Goal: Information Seeking & Learning: Find specific fact

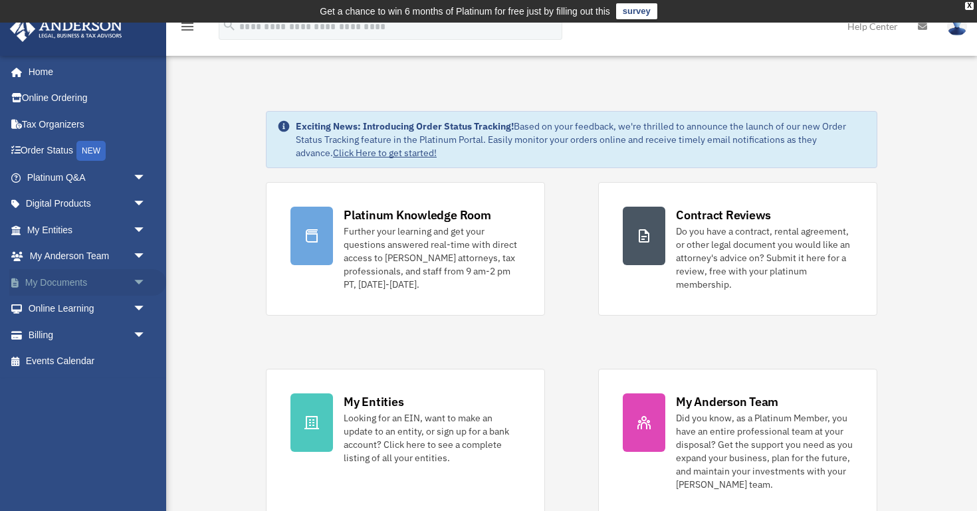
click at [144, 283] on span "arrow_drop_down" at bounding box center [146, 282] width 27 height 27
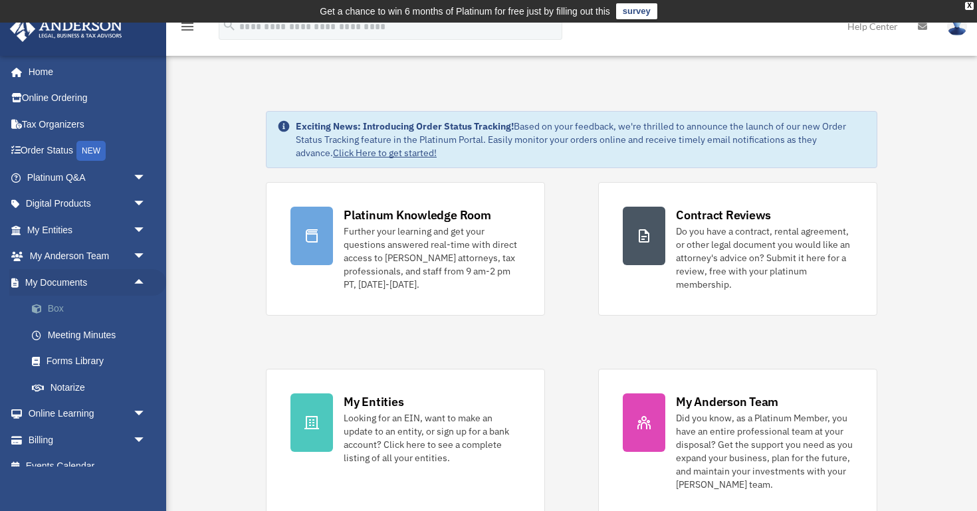
click at [58, 312] on link "Box" at bounding box center [93, 309] width 148 height 27
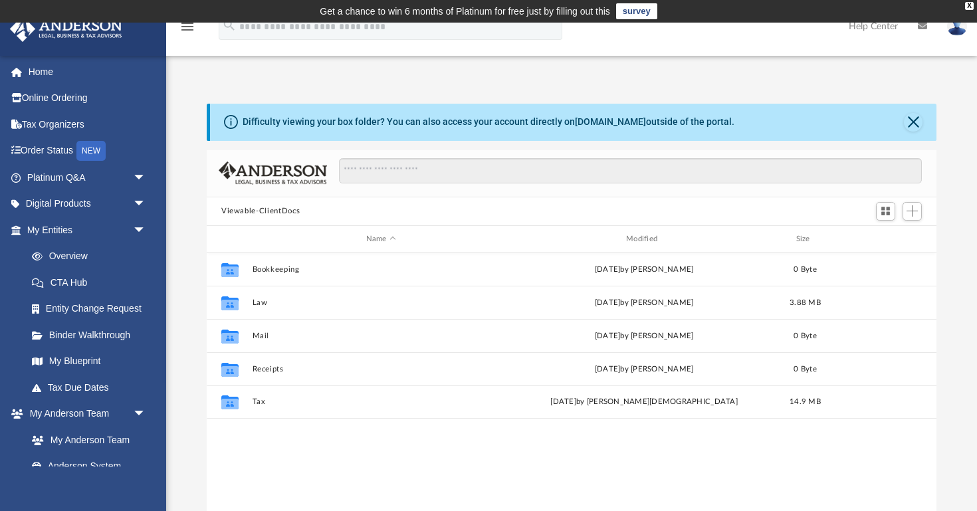
scroll to position [302, 730]
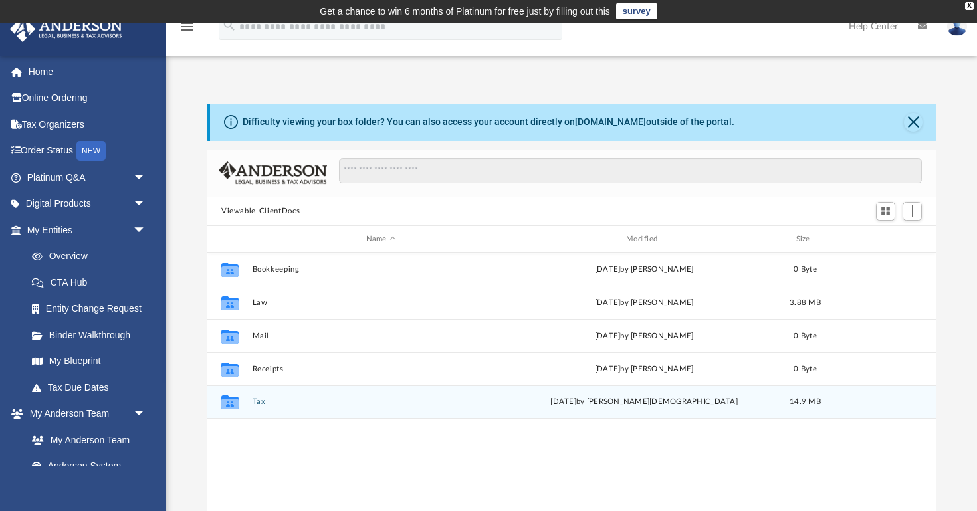
click at [289, 403] on button "Tax" at bounding box center [381, 402] width 257 height 9
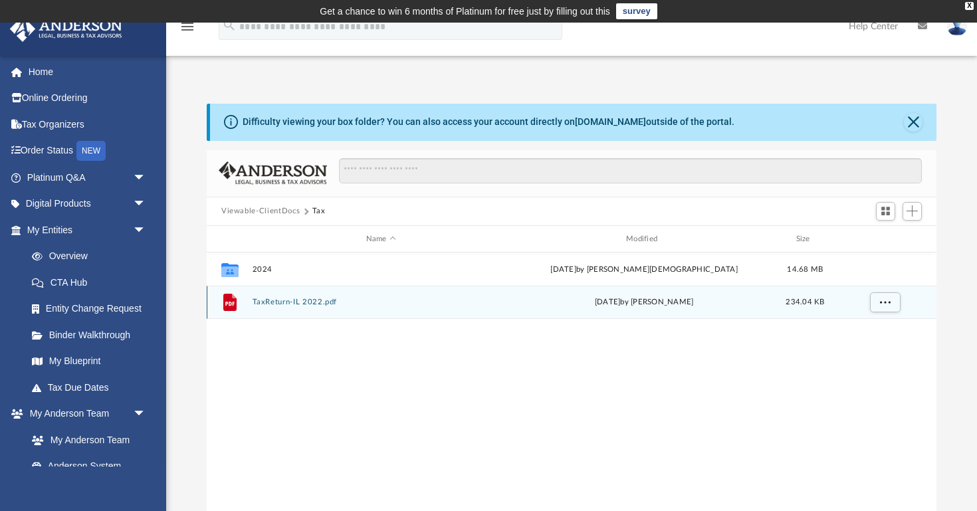
click at [347, 309] on div "File TaxReturn-IL 2022.pdf [DATE] by [PERSON_NAME] 234.04 KB" at bounding box center [572, 302] width 730 height 33
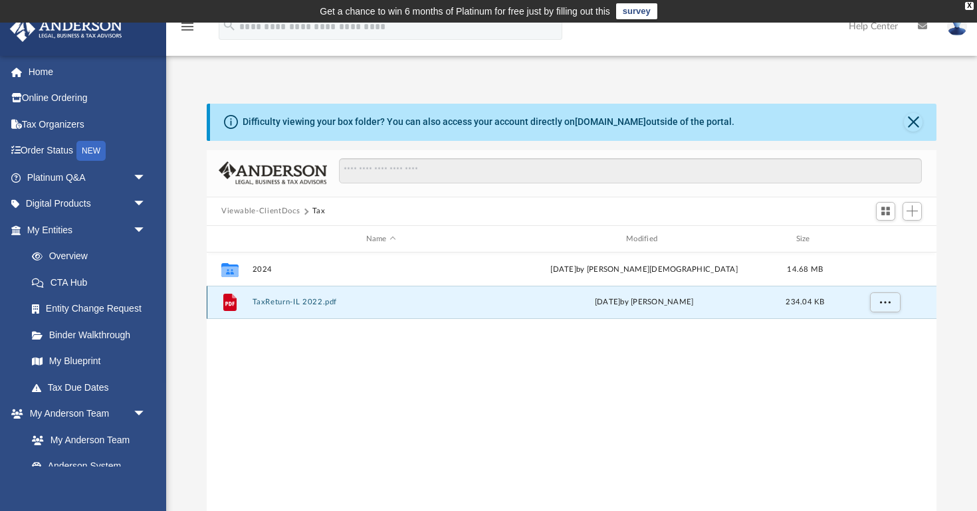
click at [301, 302] on button "TaxReturn-IL 2022.pdf" at bounding box center [381, 302] width 257 height 9
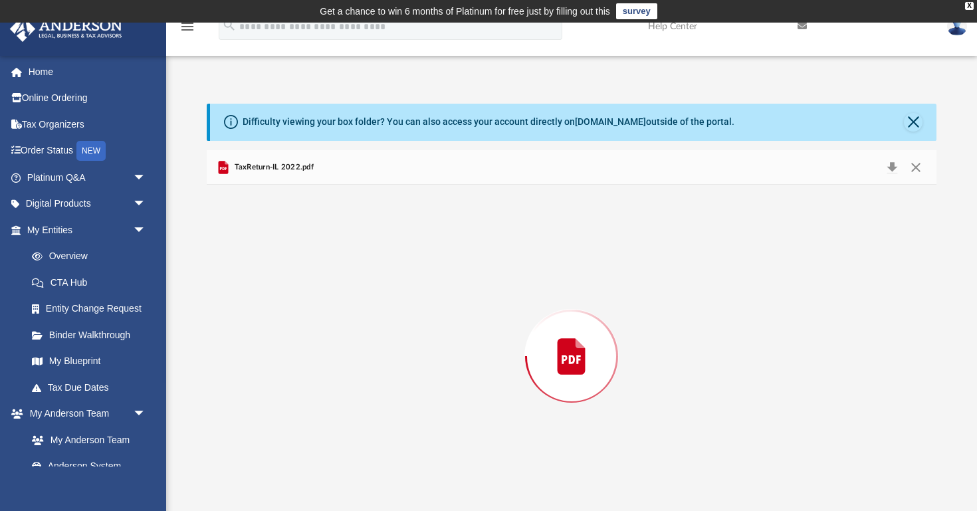
scroll to position [17, 0]
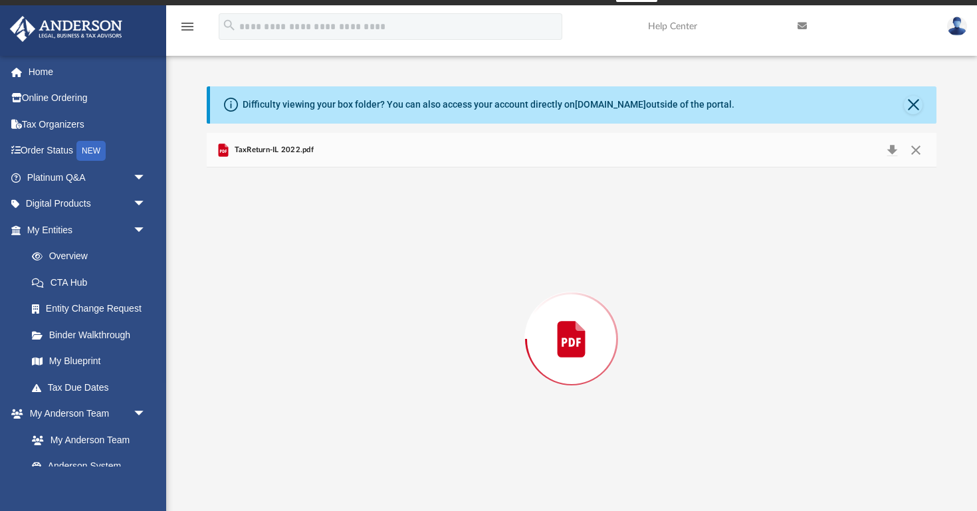
click at [301, 302] on div "Preview" at bounding box center [572, 339] width 730 height 343
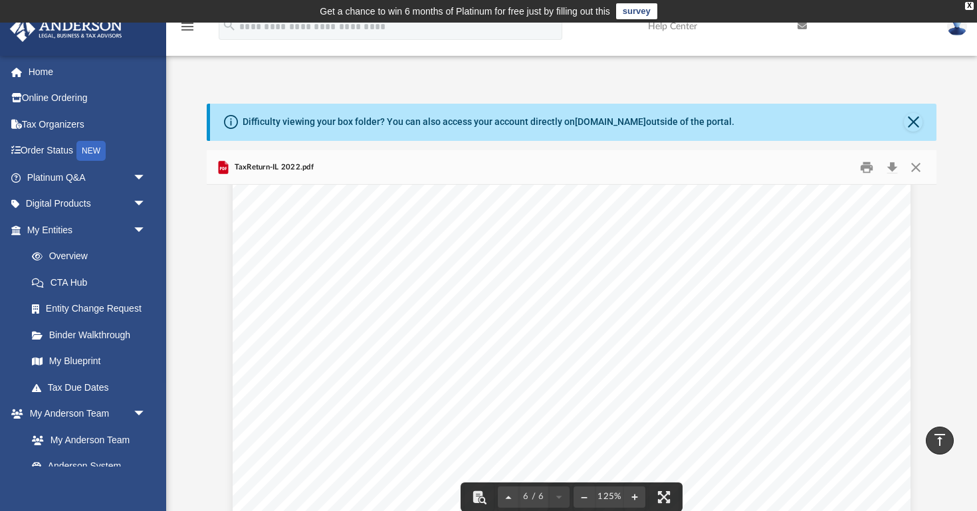
scroll to position [0, 0]
click at [923, 105] on div "Difficulty viewing your box folder? You can also access your account directly o…" at bounding box center [573, 122] width 727 height 37
click at [913, 127] on button "Close" at bounding box center [913, 122] width 19 height 19
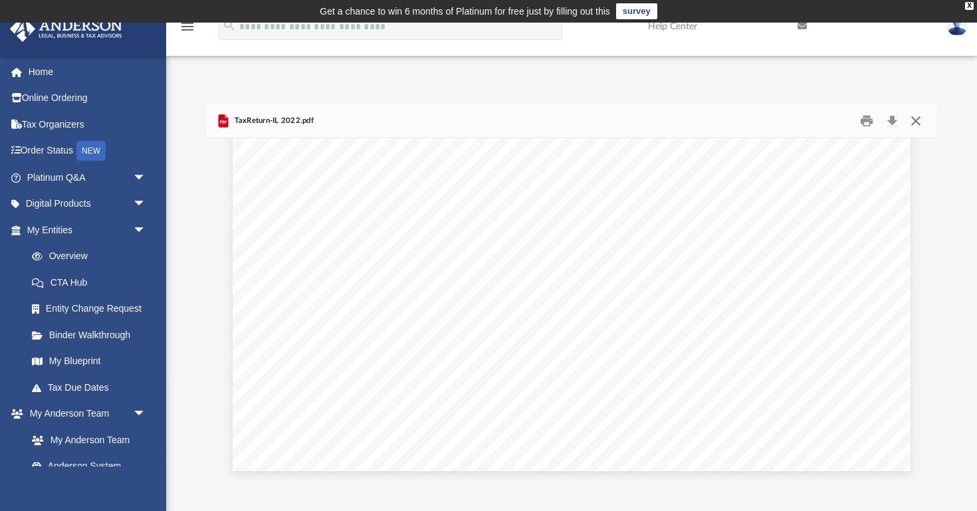
click at [920, 112] on button "Close" at bounding box center [916, 120] width 24 height 21
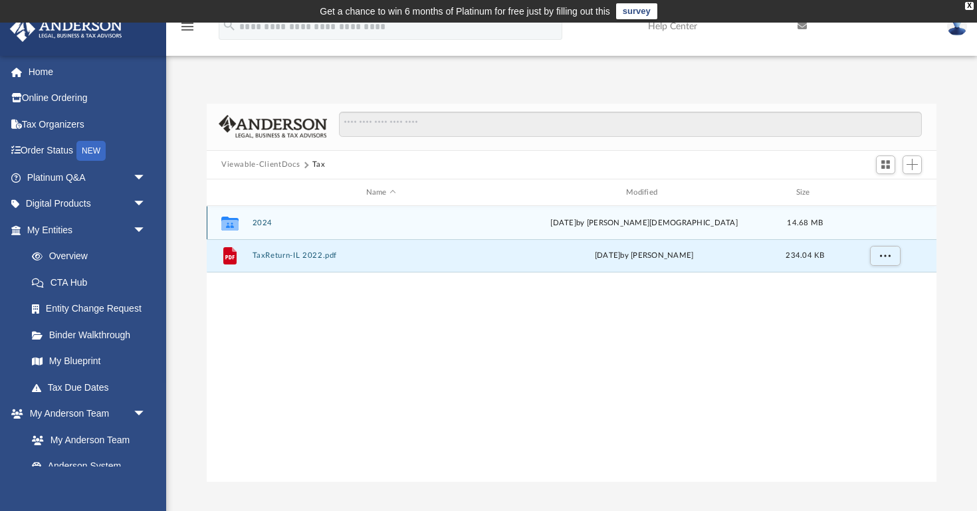
click at [251, 227] on div "Collaborated Folder 2024 [DATE] by [PERSON_NAME] 14.68 MB" at bounding box center [572, 222] width 730 height 33
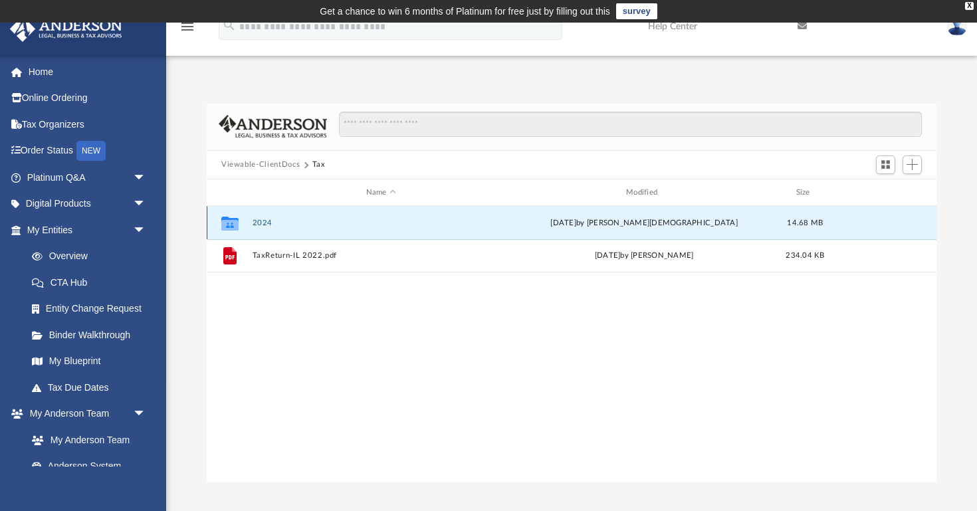
click at [251, 227] on div "Collaborated Folder 2024 [DATE] by [PERSON_NAME] 14.68 MB" at bounding box center [572, 222] width 730 height 33
click at [234, 219] on icon "grid" at bounding box center [229, 224] width 17 height 14
click at [313, 352] on div "Collaborated Folder 2024 [DATE] by [PERSON_NAME] 14.68 MB File TaxReturn-IL 202…" at bounding box center [572, 344] width 730 height 276
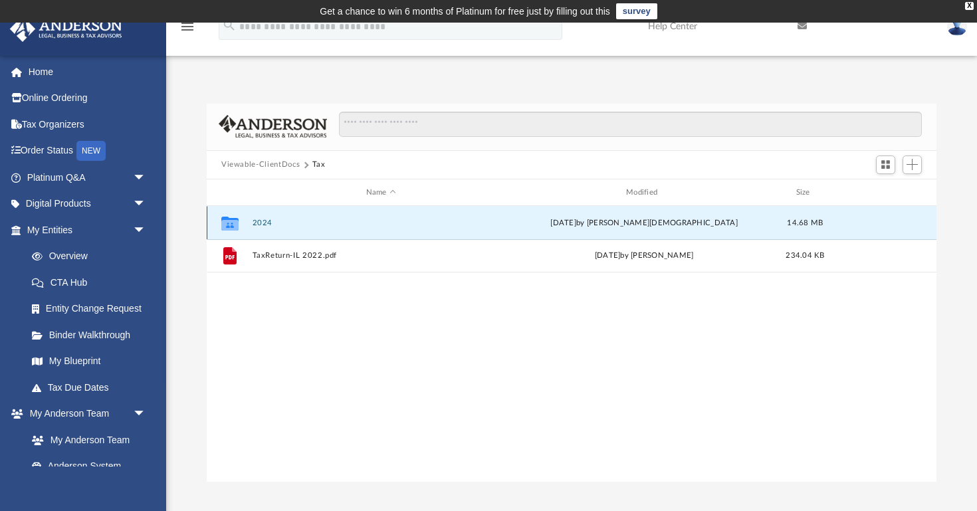
click at [263, 223] on button "2024" at bounding box center [381, 223] width 257 height 9
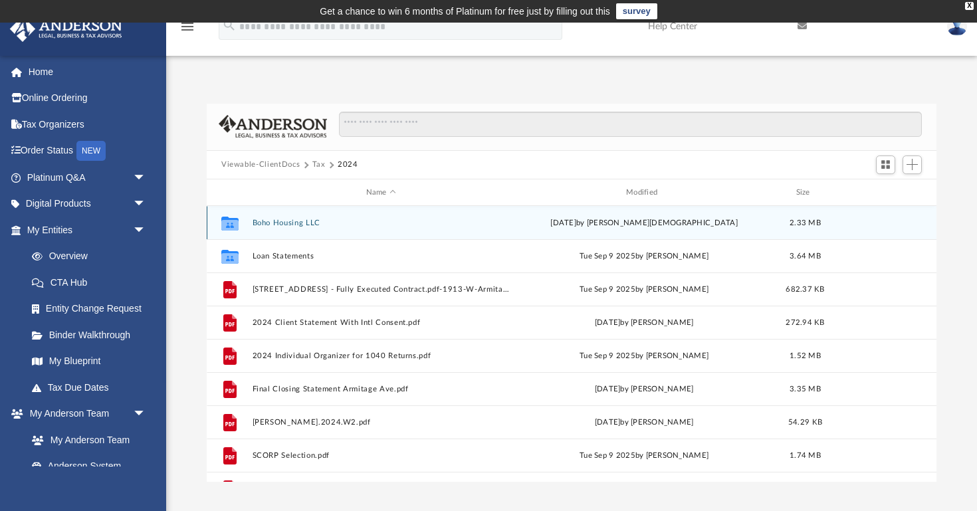
click at [311, 223] on button "Boho Housing LLC" at bounding box center [381, 223] width 257 height 9
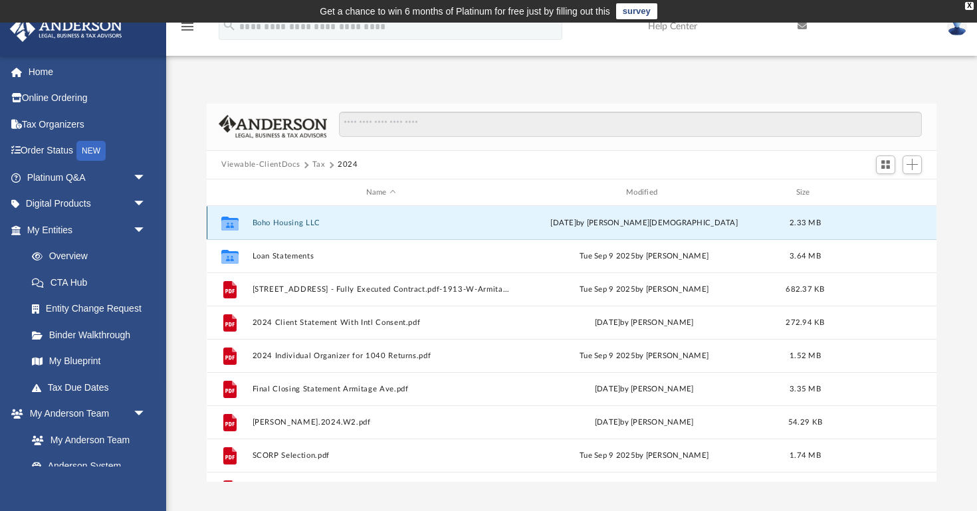
click at [311, 223] on button "Boho Housing LLC" at bounding box center [381, 223] width 257 height 9
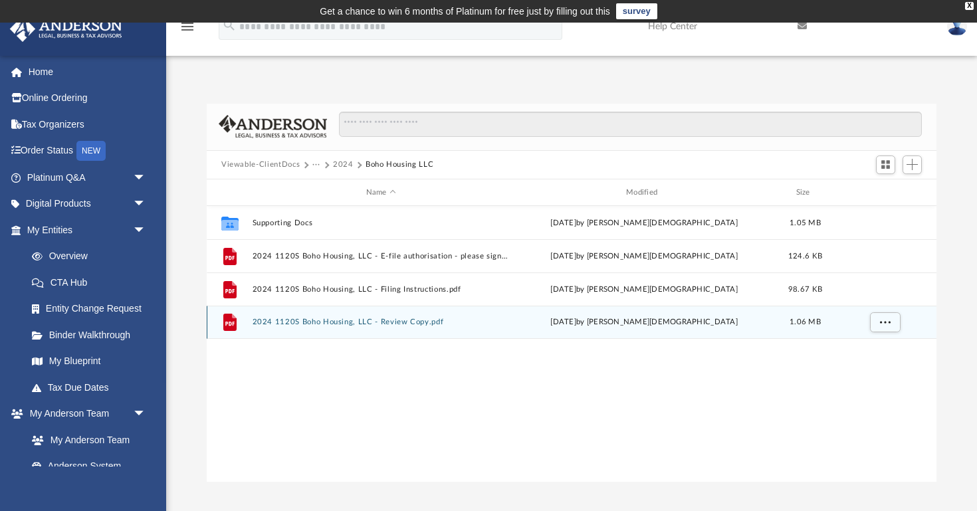
click at [400, 320] on button "2024 1120S Boho Housing, LLC - Review Copy.pdf" at bounding box center [381, 322] width 257 height 9
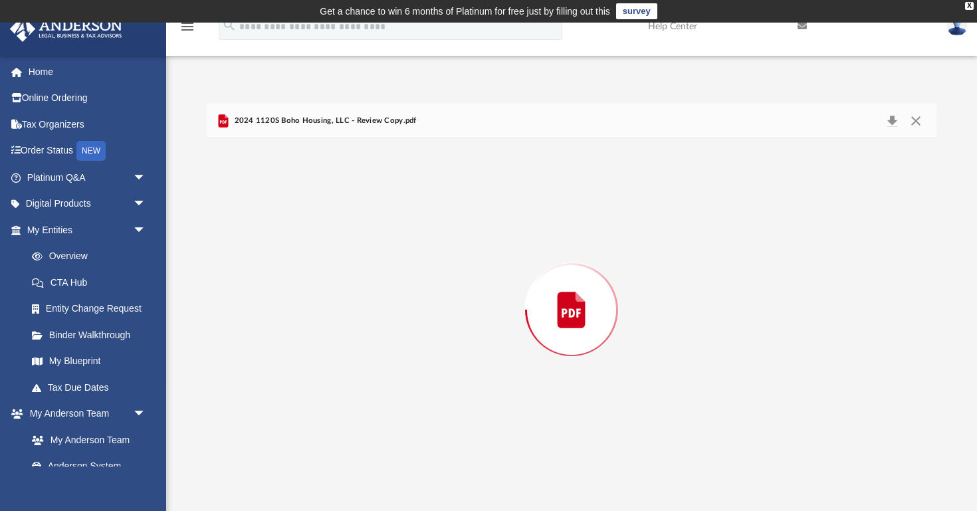
click at [400, 320] on div "Preview" at bounding box center [572, 309] width 730 height 343
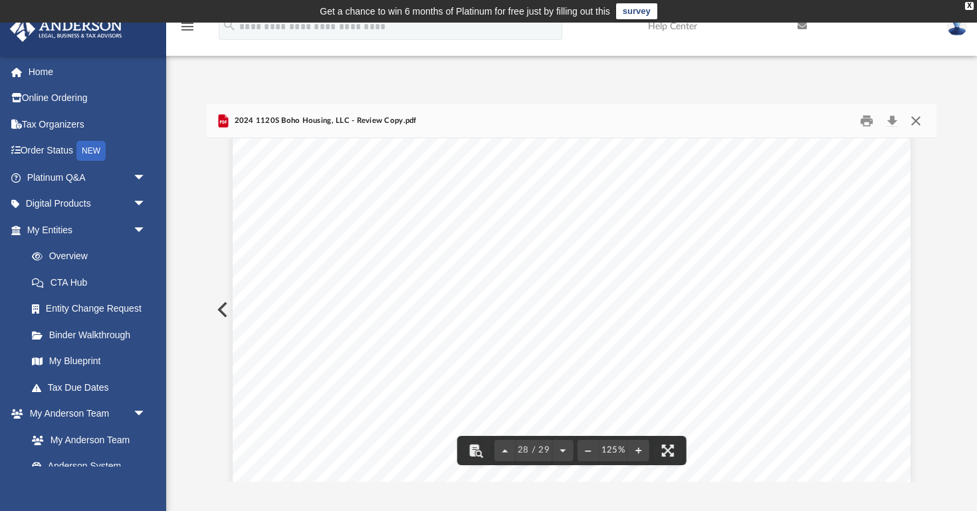
click at [920, 123] on button "Close" at bounding box center [916, 120] width 24 height 21
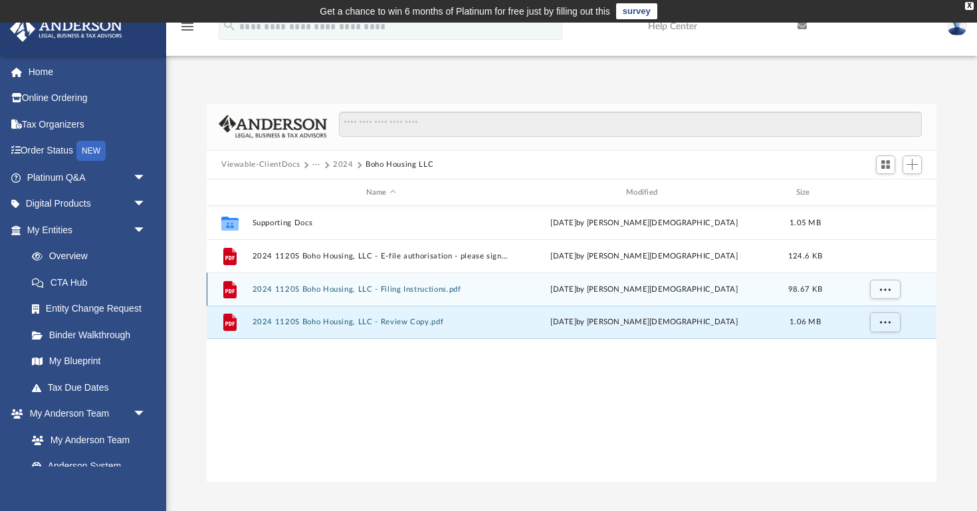
click at [394, 285] on button "2024 1120S Boho Housing, LLC - Filing Instructions.pdf" at bounding box center [381, 289] width 257 height 9
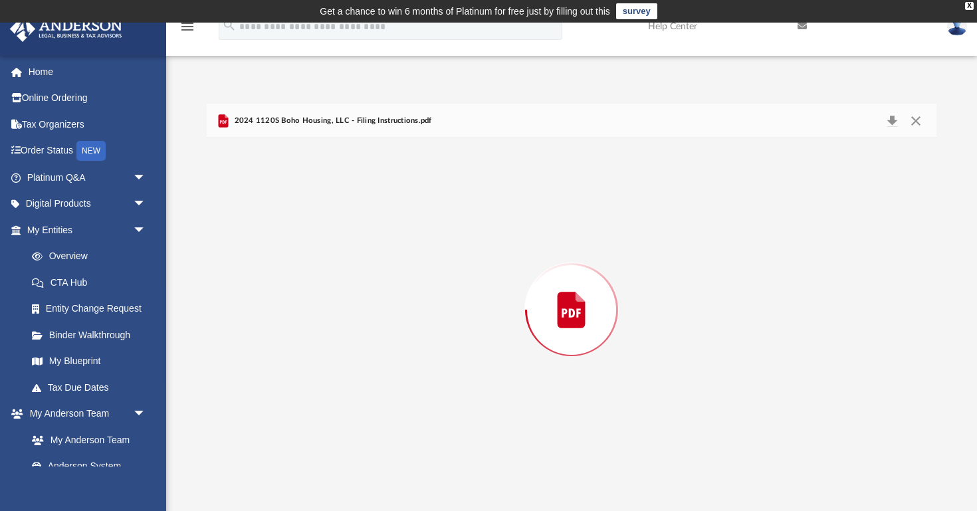
click at [394, 285] on div "Preview" at bounding box center [572, 309] width 730 height 343
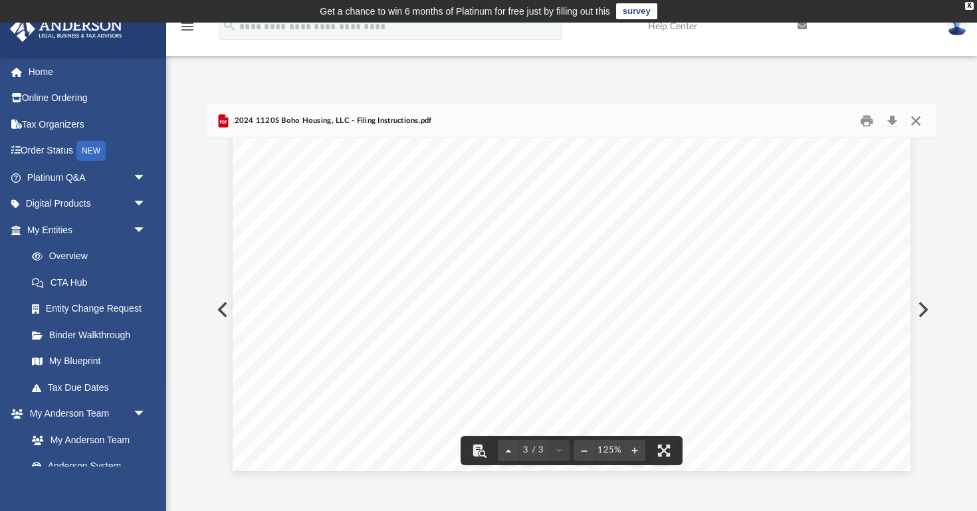
click at [920, 122] on button "Close" at bounding box center [916, 120] width 24 height 21
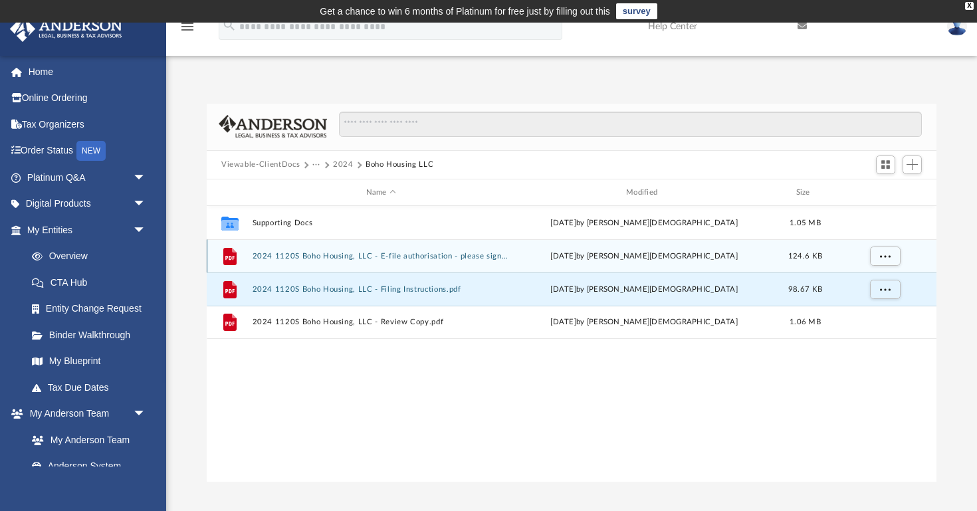
click at [391, 255] on button "2024 1120S Boho Housing, LLC - E-file authorisation - please sign.pdf" at bounding box center [381, 256] width 257 height 9
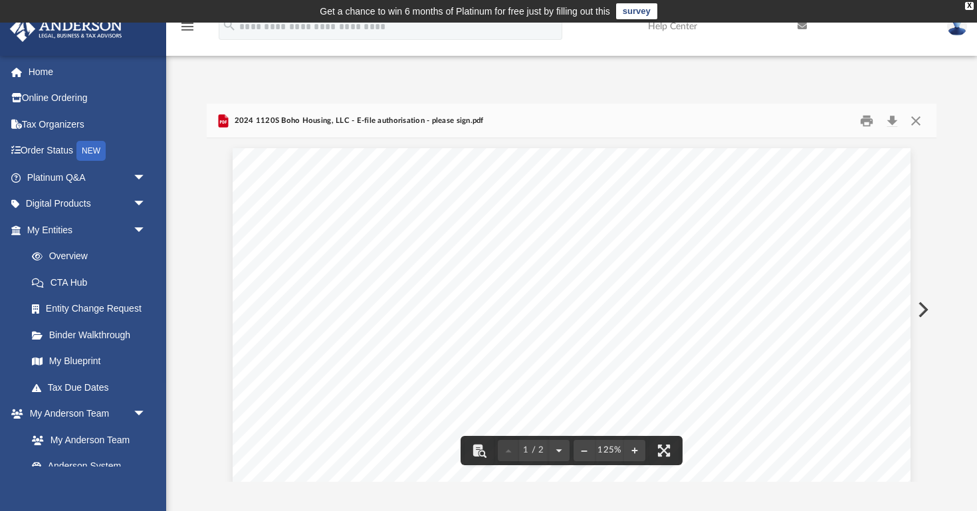
scroll to position [0, 0]
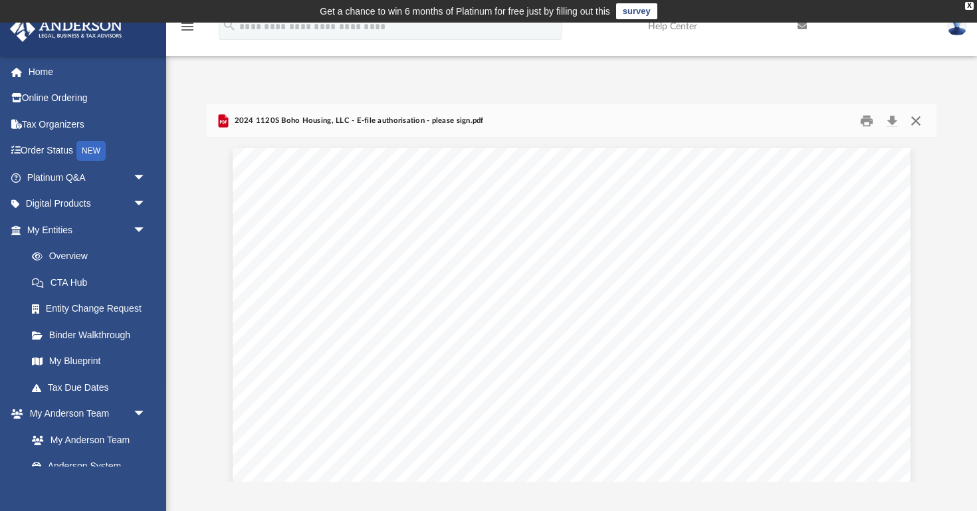
click at [919, 122] on button "Close" at bounding box center [916, 120] width 24 height 21
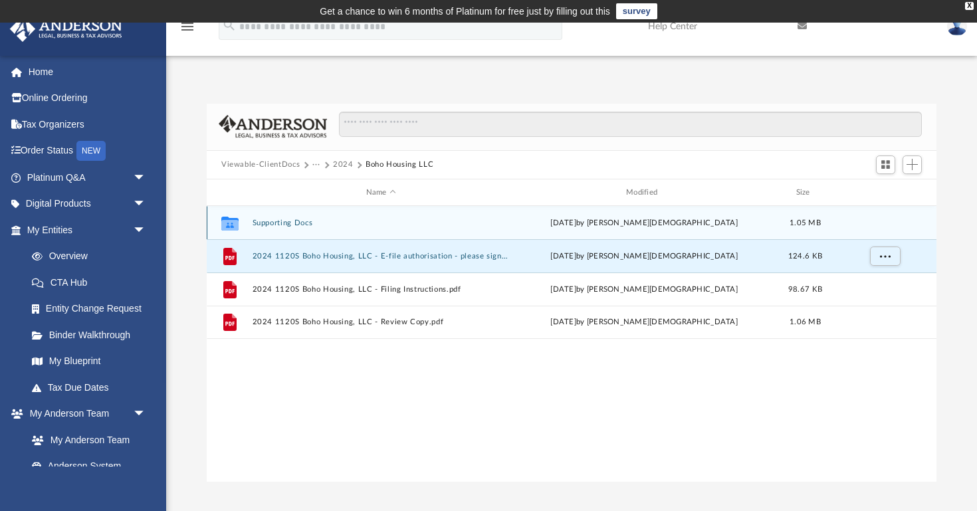
click at [318, 223] on button "Supporting Docs" at bounding box center [381, 223] width 257 height 9
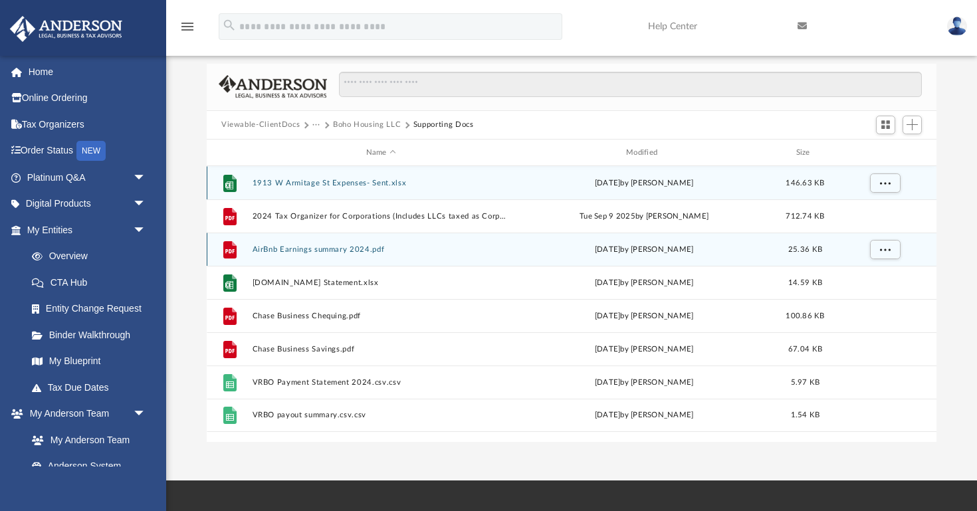
scroll to position [43, 0]
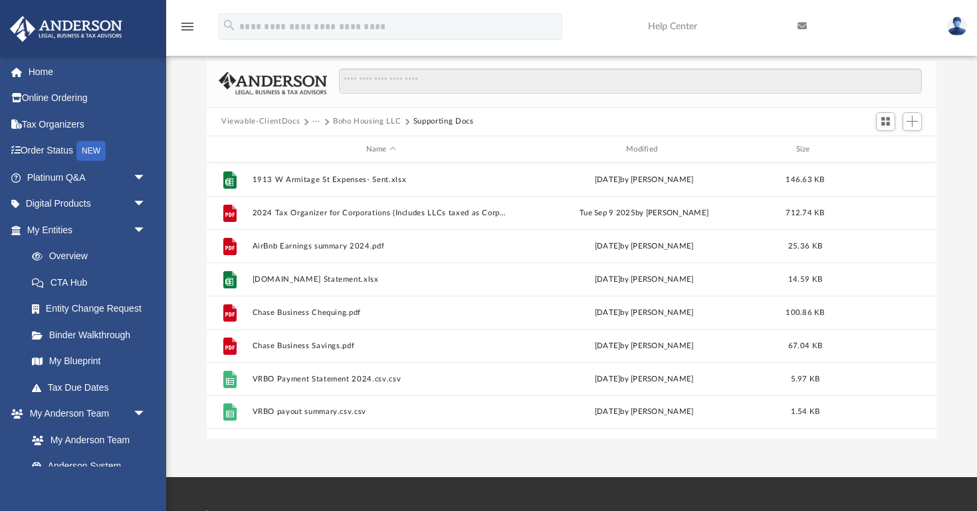
click at [388, 123] on button "Boho Housing LLC" at bounding box center [367, 122] width 68 height 12
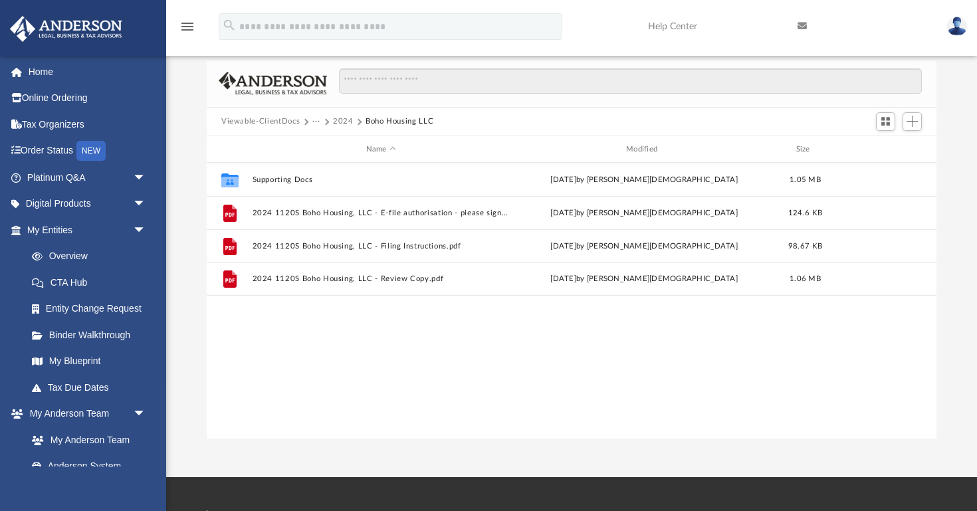
click at [416, 306] on div "Collaborated Folder Supporting Docs [DATE] by [PERSON_NAME] 1.05 MB File 2024 1…" at bounding box center [572, 301] width 730 height 276
click at [347, 120] on button "2024" at bounding box center [343, 122] width 21 height 12
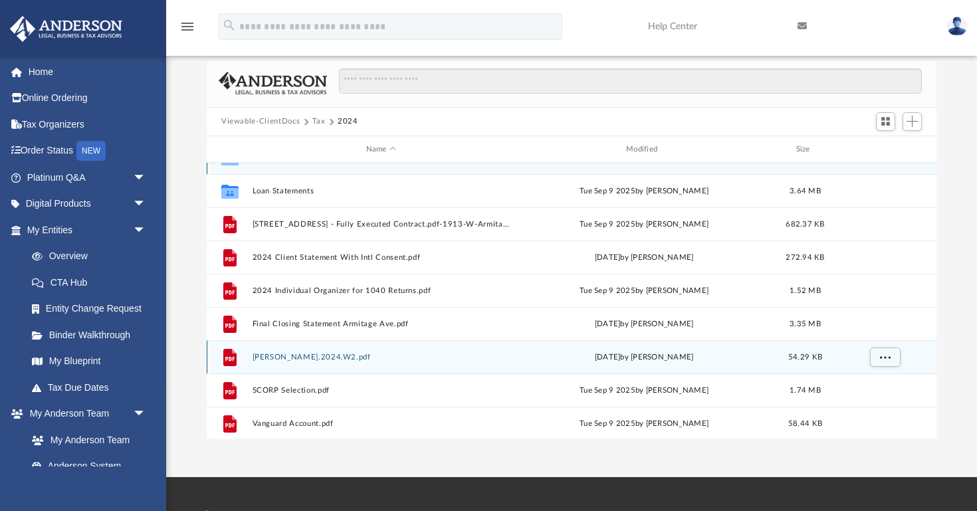
scroll to position [0, 0]
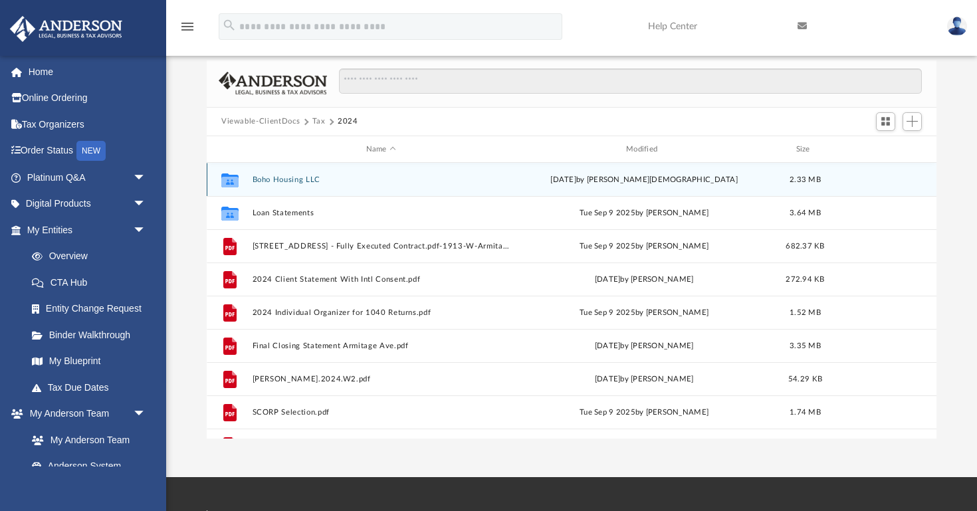
click at [309, 183] on button "Boho Housing LLC" at bounding box center [381, 179] width 257 height 9
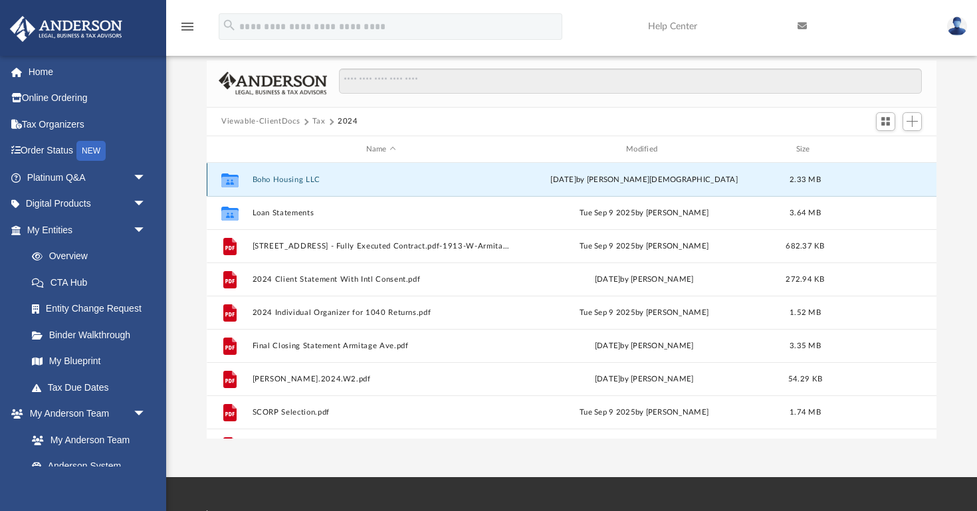
click at [309, 183] on button "Boho Housing LLC" at bounding box center [381, 179] width 257 height 9
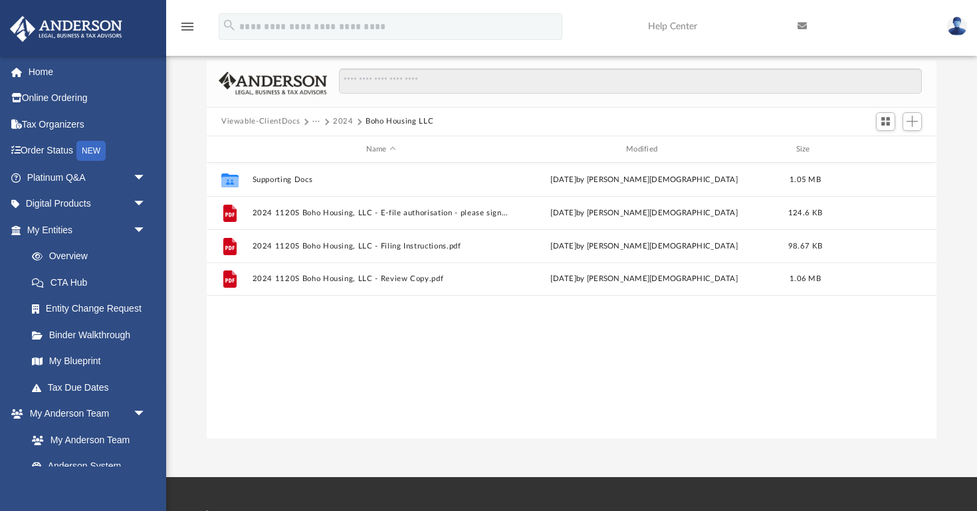
click at [342, 120] on button "2024" at bounding box center [343, 122] width 21 height 12
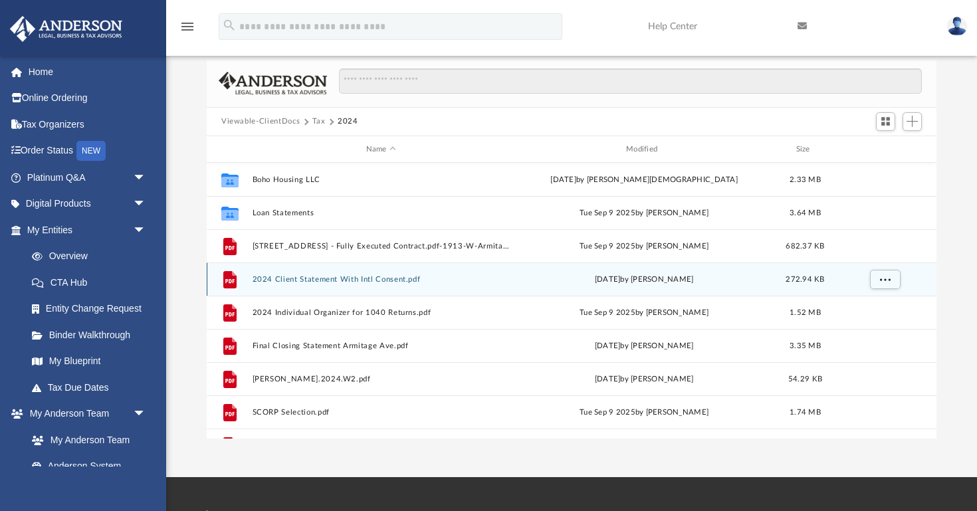
click at [388, 281] on button "2024 Client Statement With Intl Consent.pdf" at bounding box center [381, 279] width 257 height 9
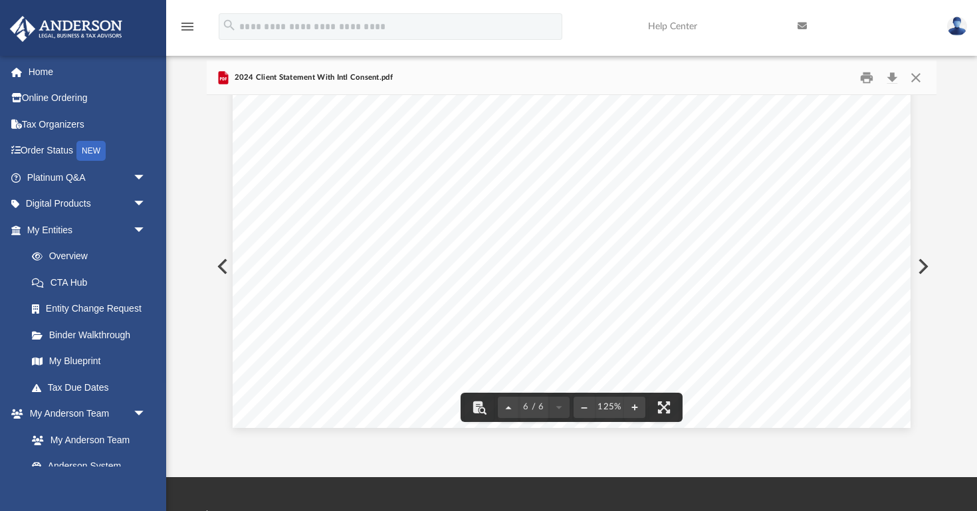
scroll to position [5041, 0]
click at [908, 76] on button "Close" at bounding box center [916, 77] width 24 height 21
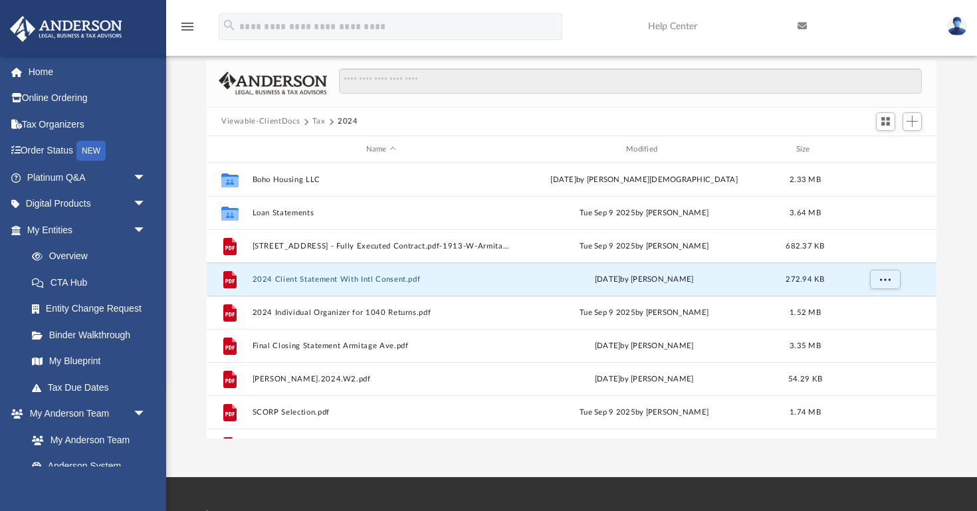
click at [950, 217] on div "Difficulty viewing your box folder? You can also access your account directly o…" at bounding box center [571, 249] width 811 height 378
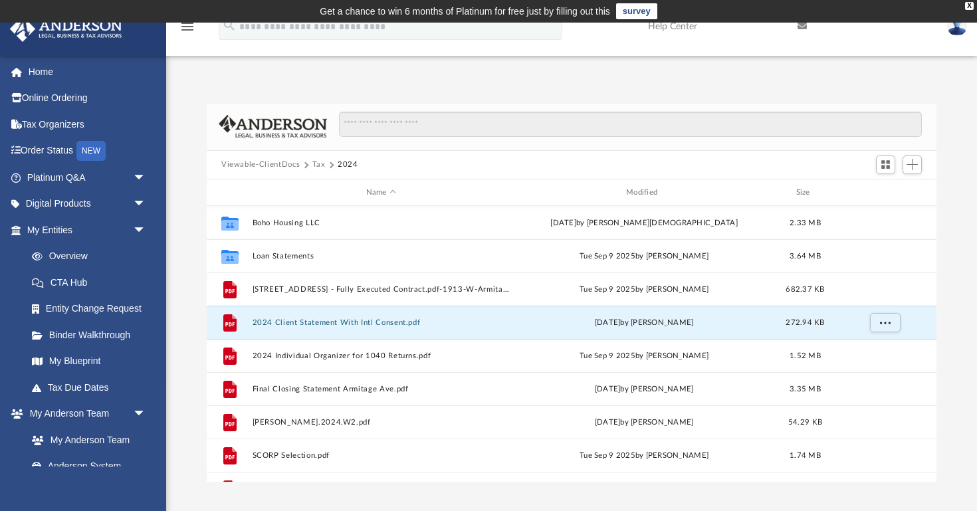
scroll to position [0, 0]
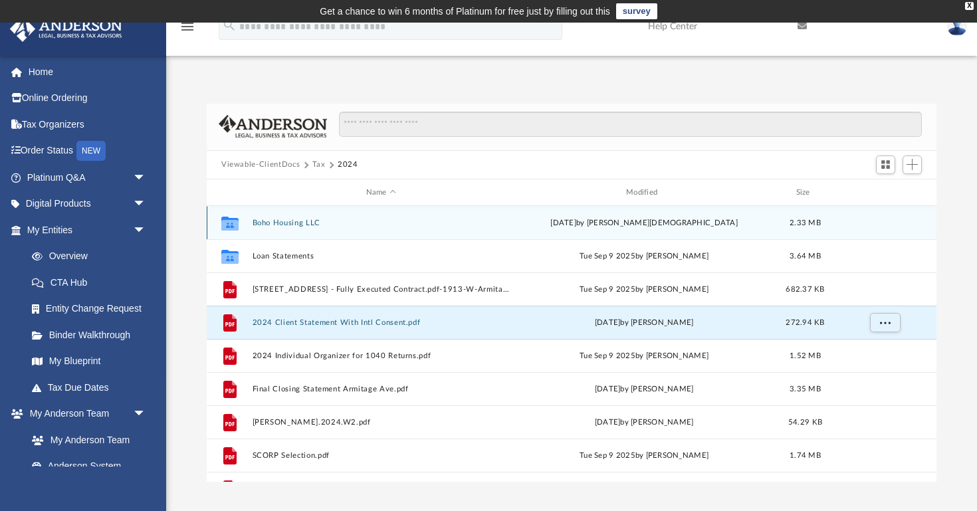
click at [326, 220] on button "Boho Housing LLC" at bounding box center [381, 223] width 257 height 9
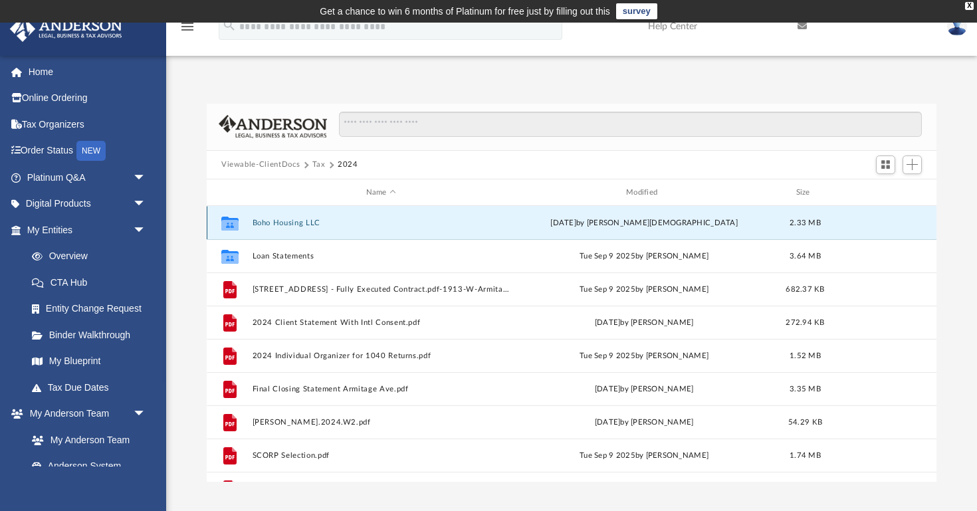
click at [326, 220] on button "Boho Housing LLC" at bounding box center [381, 223] width 257 height 9
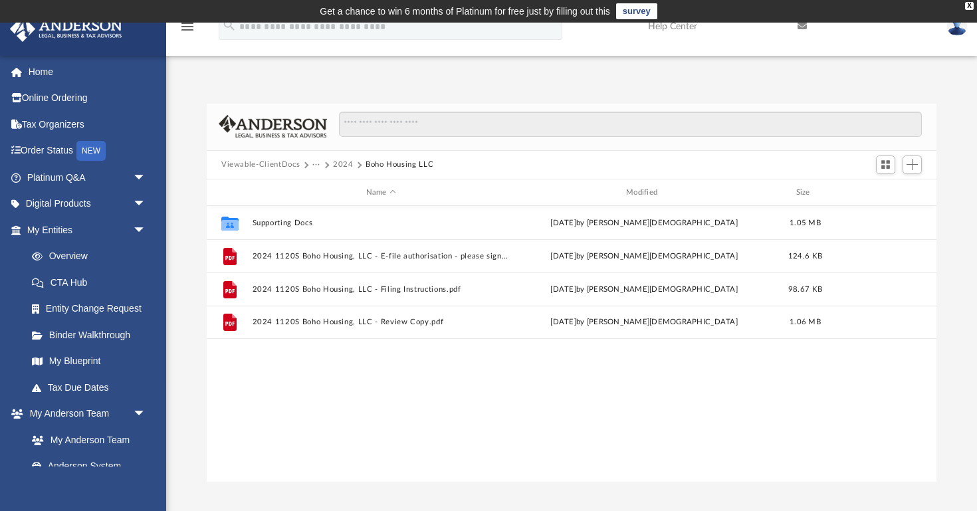
click at [283, 164] on button "Viewable-ClientDocs" at bounding box center [260, 165] width 78 height 12
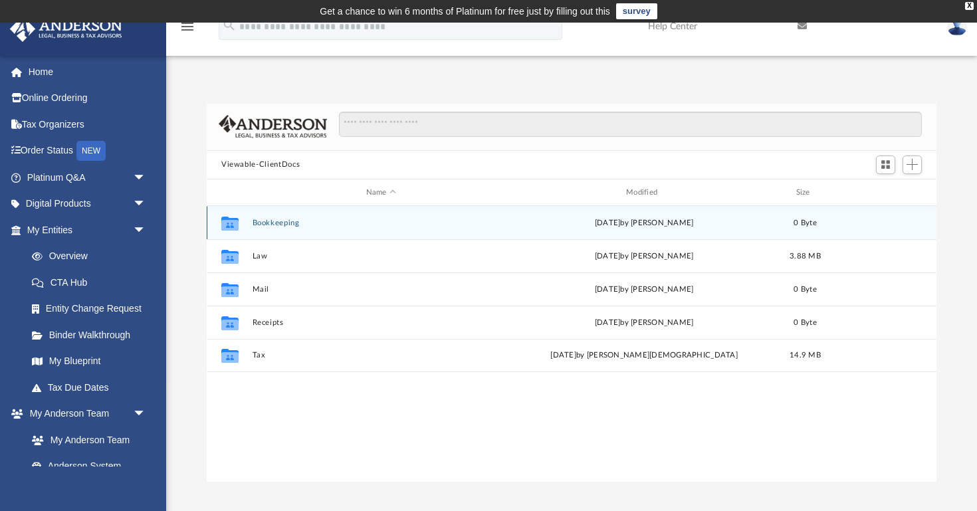
click at [288, 217] on div "Collaborated Folder Bookkeeping [DATE] by [PERSON_NAME] 0 Byte" at bounding box center [572, 222] width 730 height 33
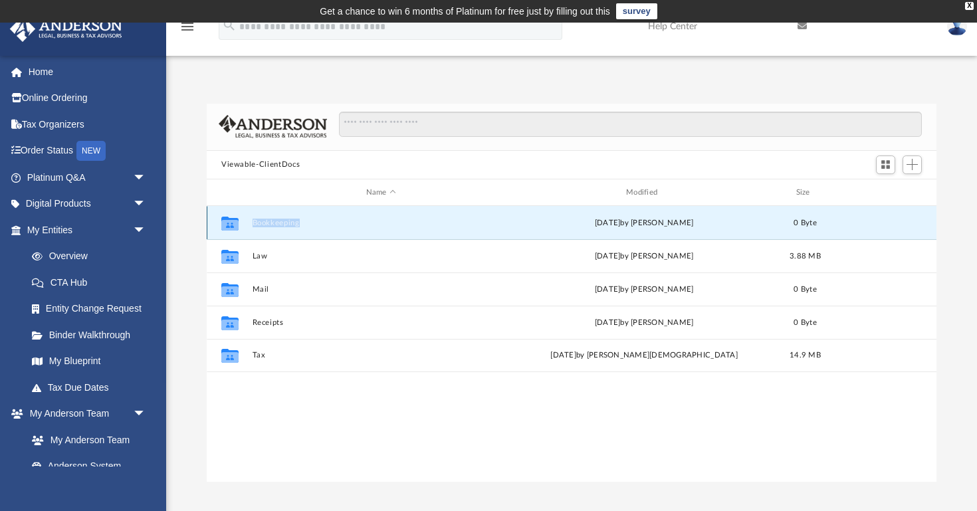
click at [288, 217] on div "Collaborated Folder Bookkeeping [DATE] by [PERSON_NAME] 0 Byte" at bounding box center [572, 222] width 730 height 33
click at [292, 224] on button "Bookkeeping" at bounding box center [381, 223] width 257 height 9
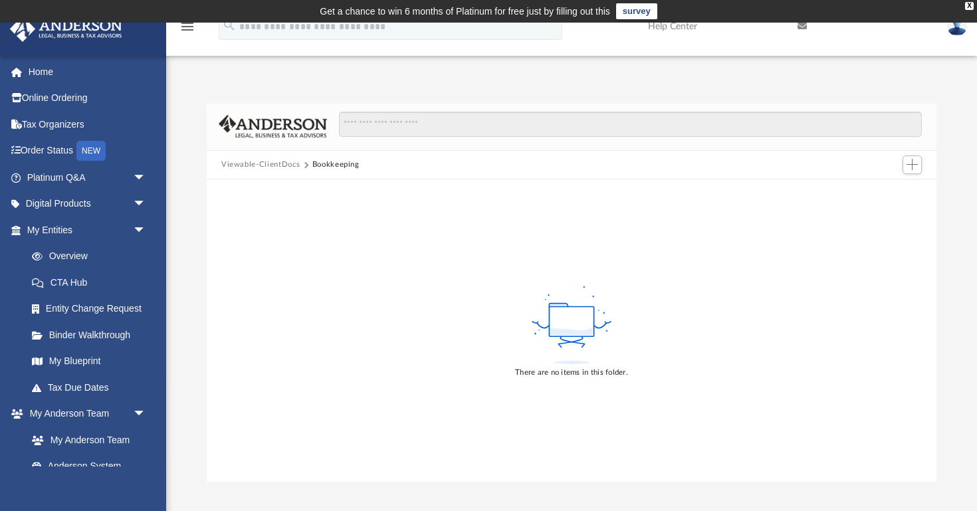
click at [275, 164] on button "Viewable-ClientDocs" at bounding box center [260, 165] width 78 height 12
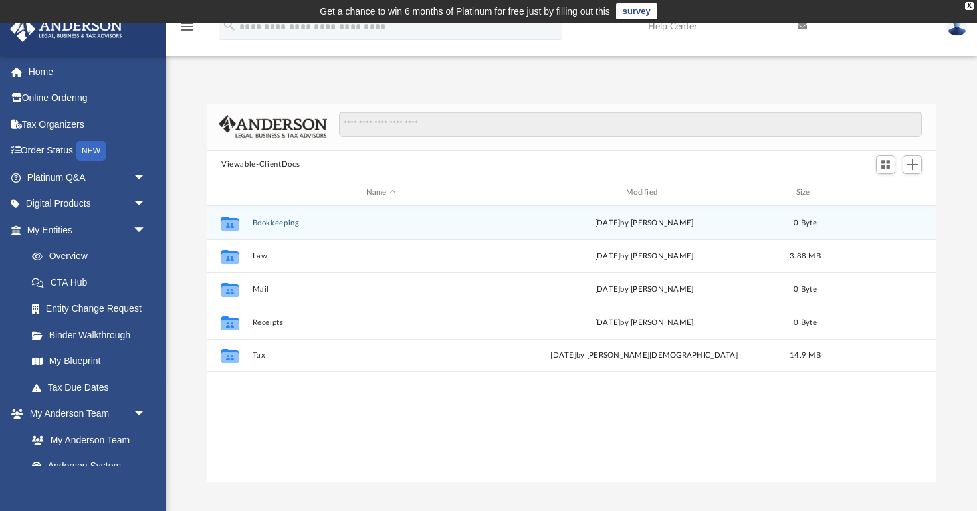
scroll to position [302, 730]
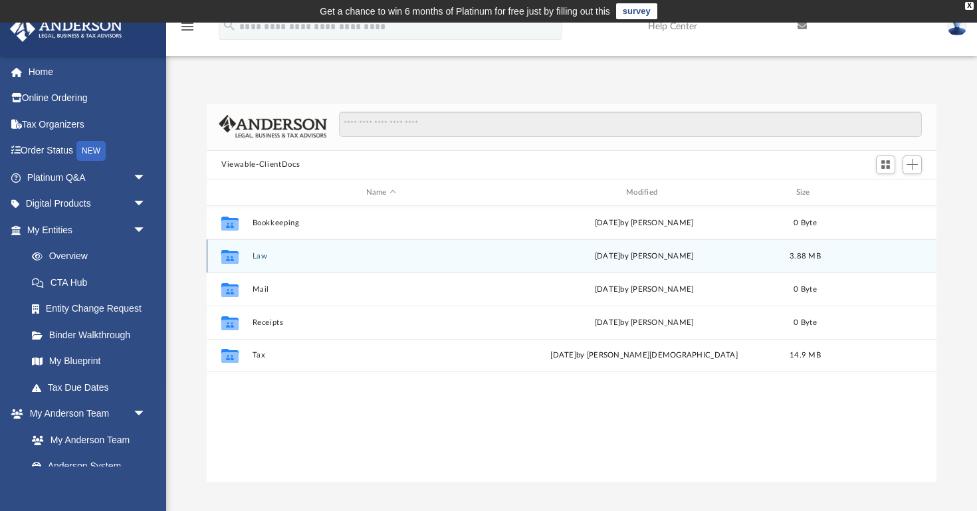
click at [262, 255] on button "Law" at bounding box center [381, 256] width 257 height 9
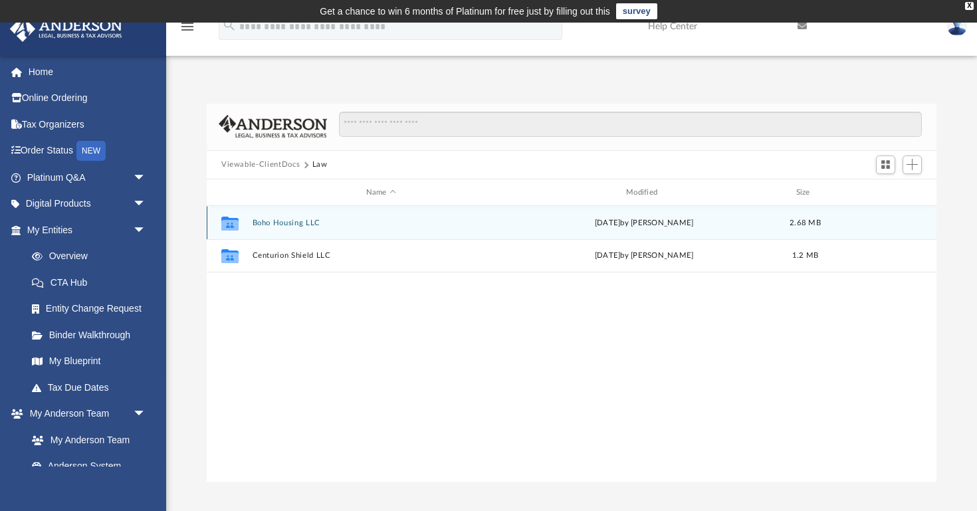
click at [301, 223] on button "Boho Housing LLC" at bounding box center [381, 223] width 257 height 9
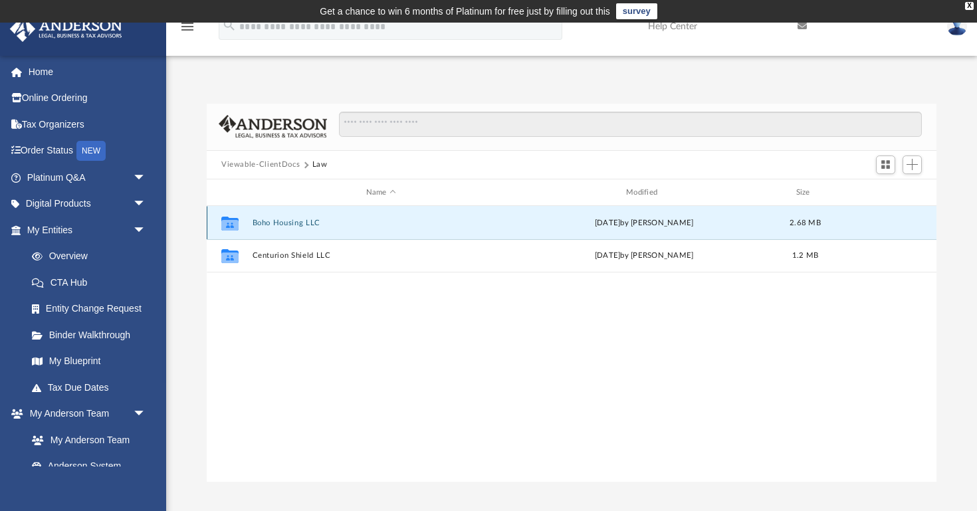
click at [301, 223] on button "Boho Housing LLC" at bounding box center [381, 223] width 257 height 9
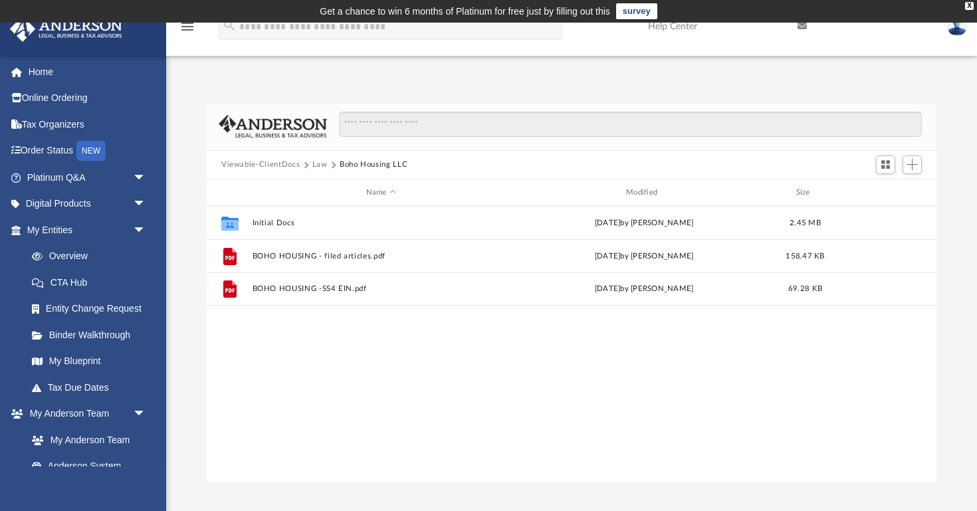
click at [282, 160] on button "Viewable-ClientDocs" at bounding box center [260, 165] width 78 height 12
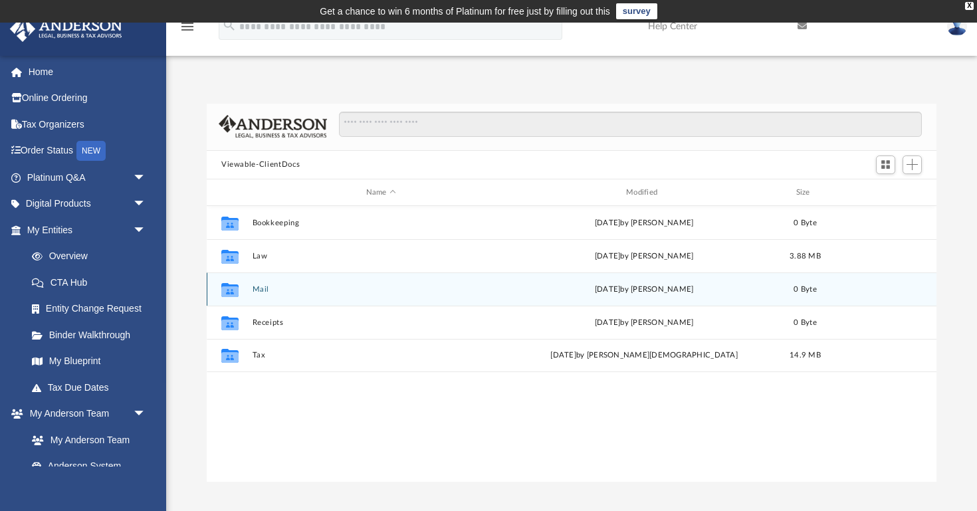
click at [263, 292] on button "Mail" at bounding box center [381, 289] width 257 height 9
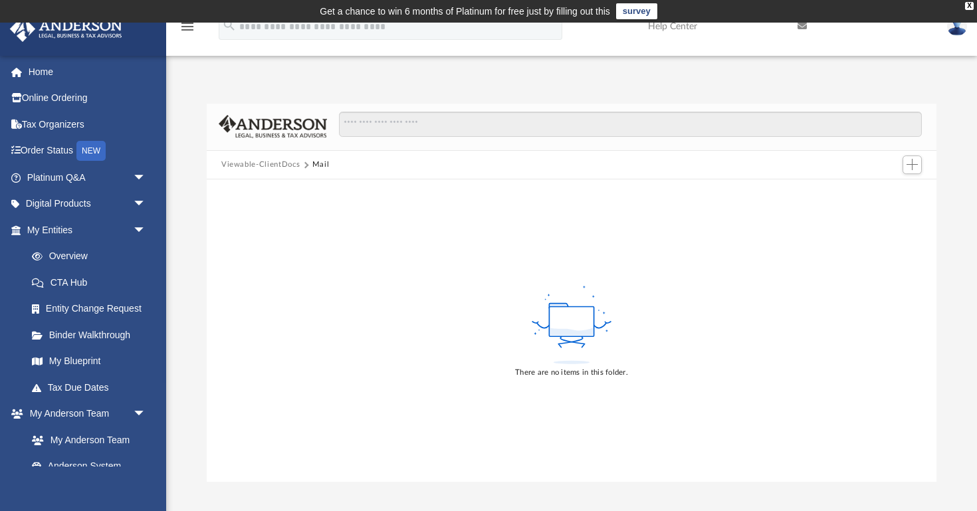
click at [276, 164] on button "Viewable-ClientDocs" at bounding box center [260, 165] width 78 height 12
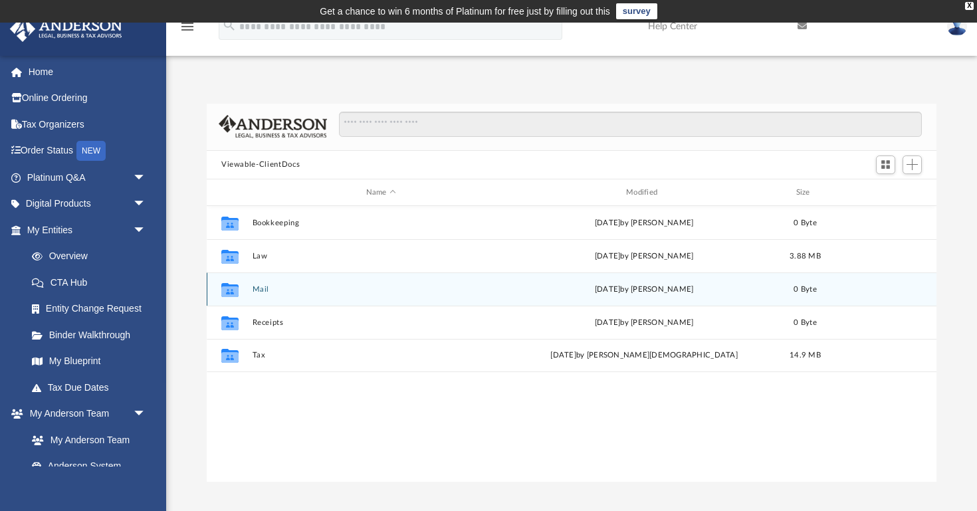
scroll to position [1, 1]
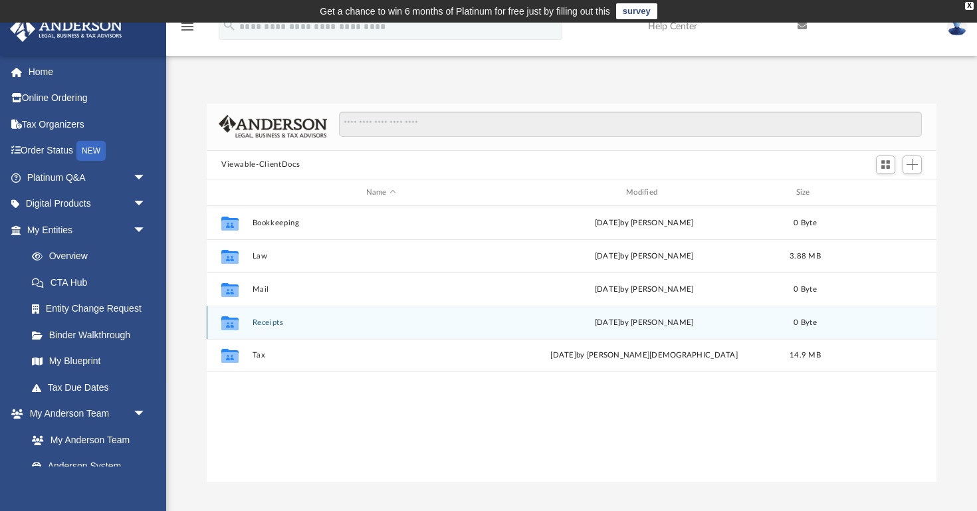
click at [261, 322] on button "Receipts" at bounding box center [381, 322] width 257 height 9
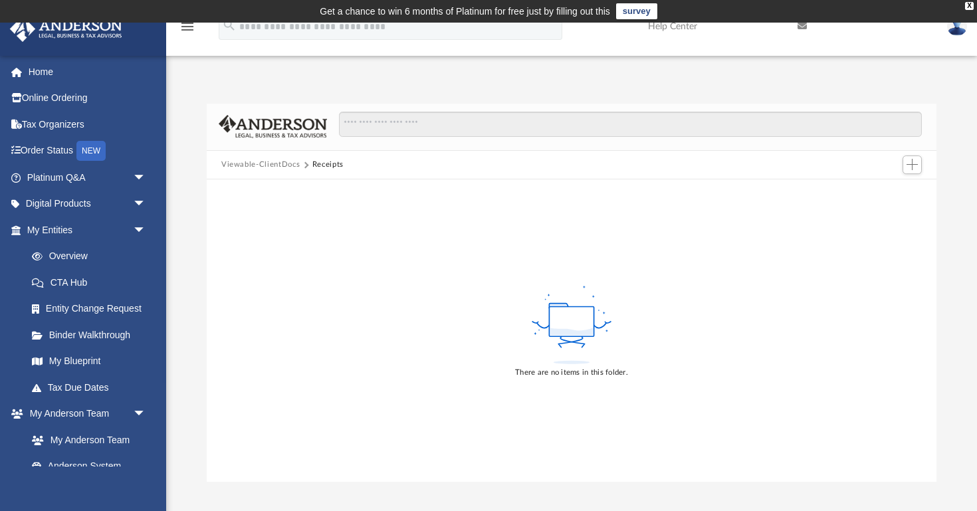
click at [267, 161] on button "Viewable-ClientDocs" at bounding box center [260, 165] width 78 height 12
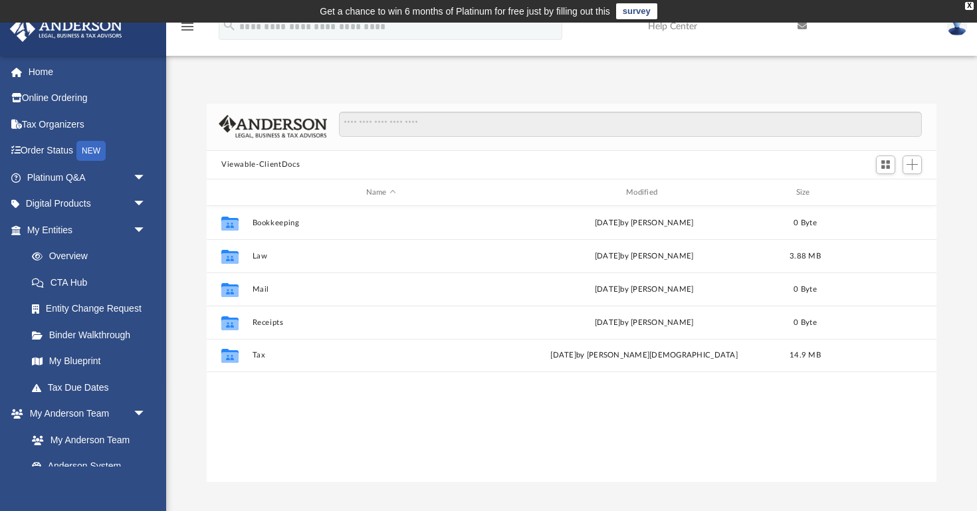
scroll to position [302, 730]
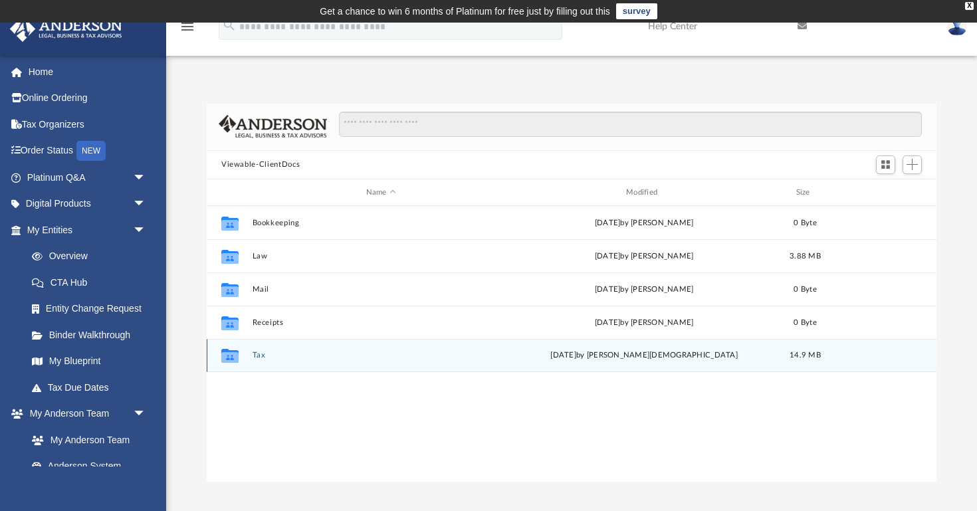
click at [259, 358] on button "Tax" at bounding box center [381, 356] width 257 height 9
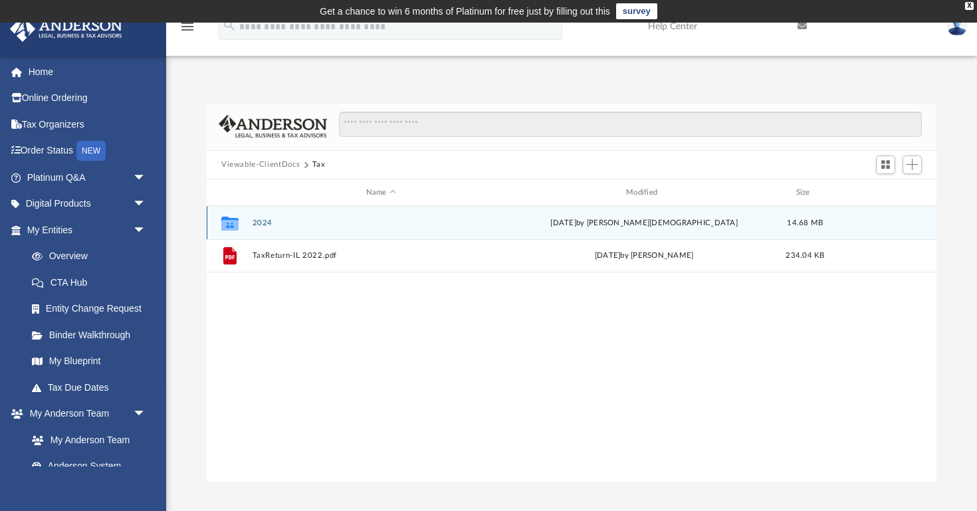
click at [261, 223] on button "2024" at bounding box center [381, 223] width 257 height 9
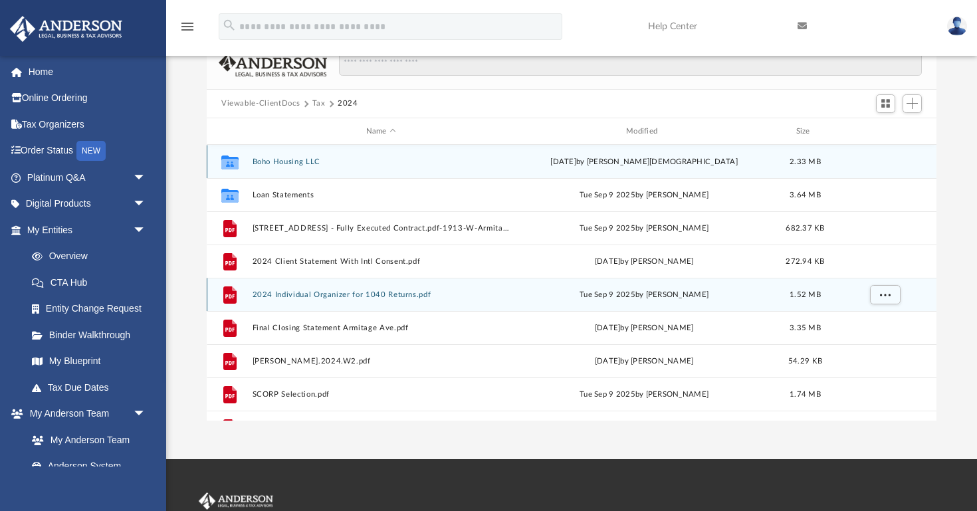
scroll to position [0, 0]
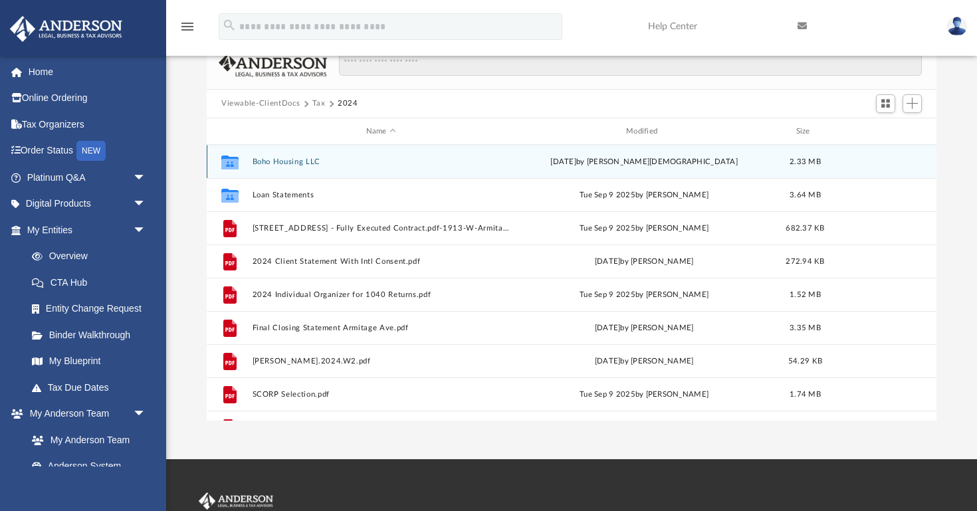
click at [295, 161] on button "Boho Housing LLC" at bounding box center [381, 162] width 257 height 9
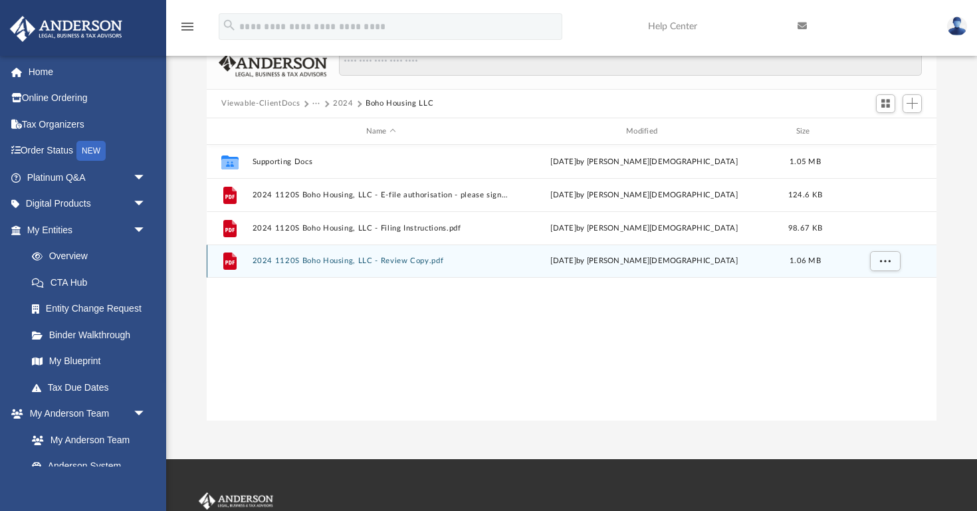
click at [339, 255] on div "File 2024 1120S Boho Housing, LLC - Review Copy.pdf [DATE] by [PERSON_NAME] 1.0…" at bounding box center [572, 261] width 730 height 33
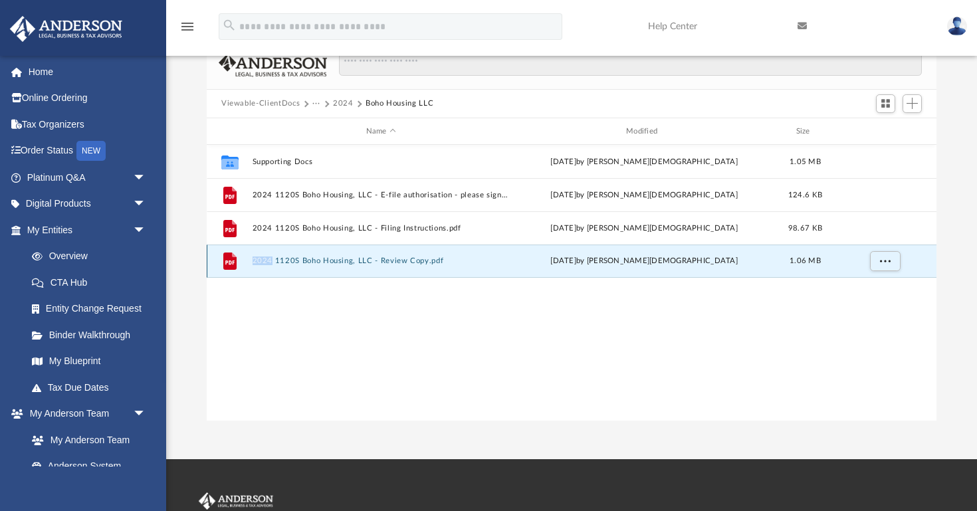
click at [339, 255] on div "File 2024 1120S Boho Housing, LLC - Review Copy.pdf [DATE] by [PERSON_NAME] 1.0…" at bounding box center [572, 261] width 730 height 33
click at [346, 258] on button "2024 1120S Boho Housing, LLC - Review Copy.pdf" at bounding box center [381, 261] width 257 height 9
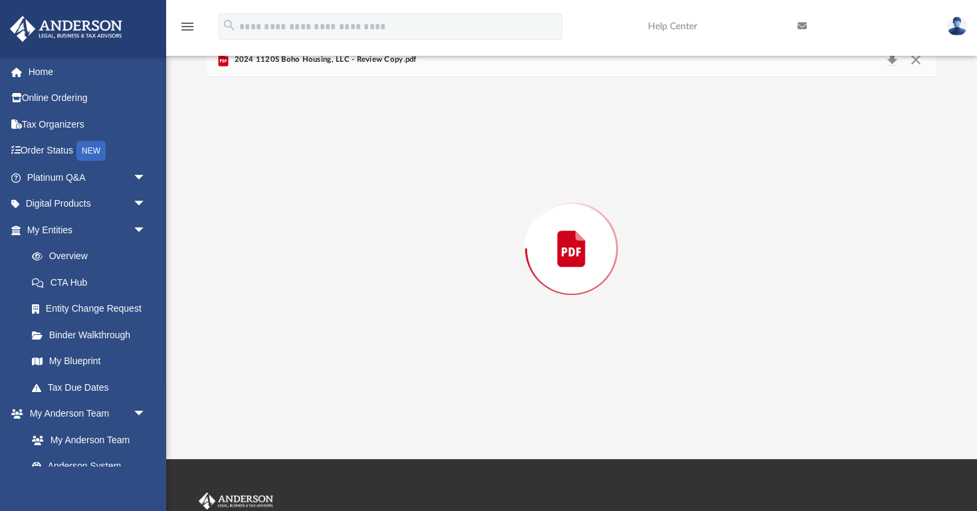
click at [346, 258] on div "Preview" at bounding box center [572, 248] width 730 height 343
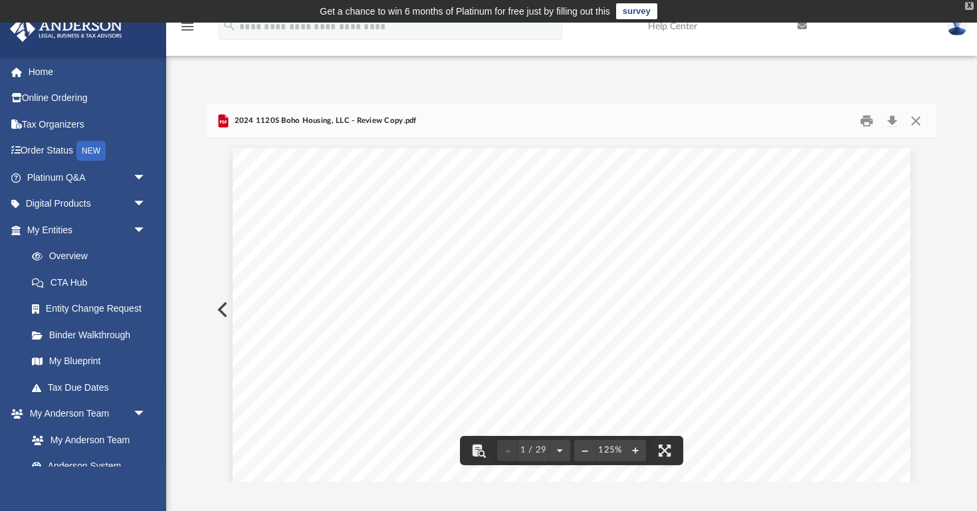
click at [971, 5] on div "X" at bounding box center [969, 6] width 9 height 8
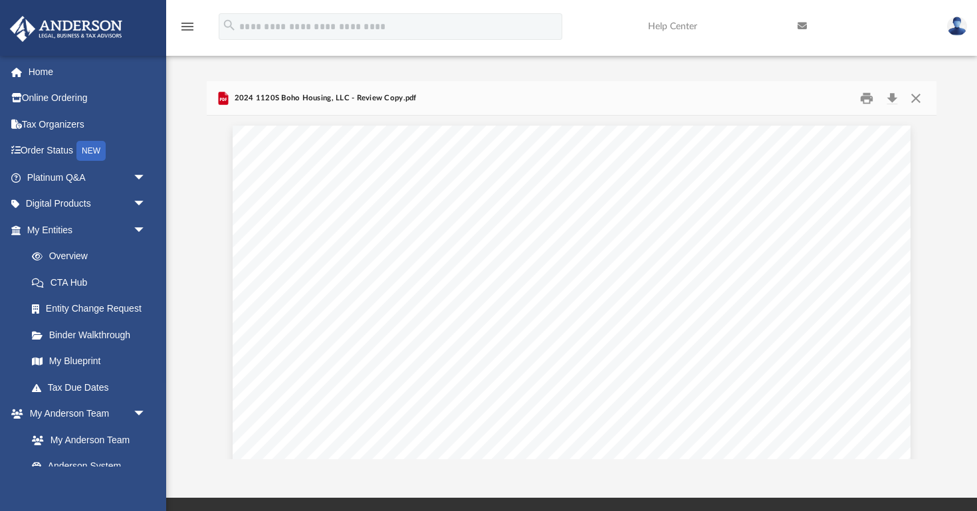
click at [459, 45] on div "menu search Site Menu add [PERSON_NAME][EMAIL_ADDRESS][PERSON_NAME][DOMAIN_NAME…" at bounding box center [488, 32] width 957 height 45
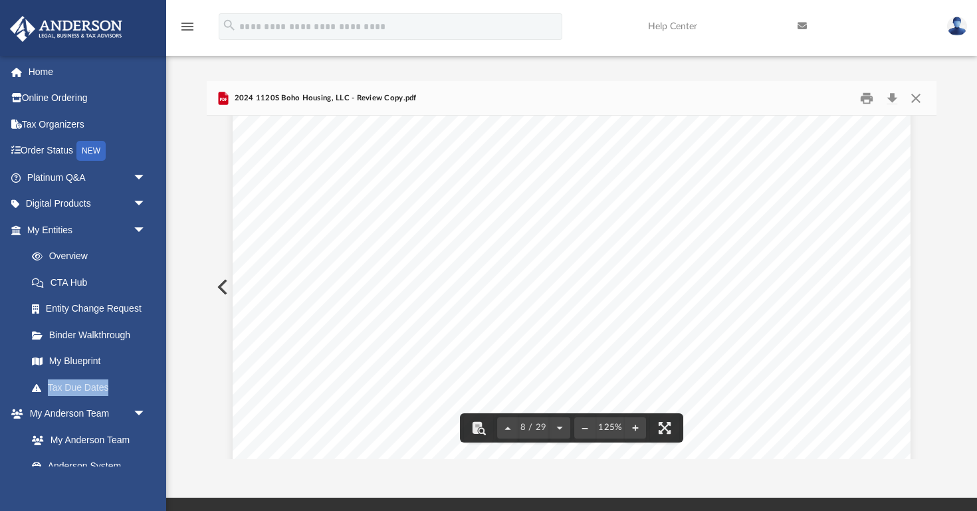
scroll to position [6574, 0]
click at [200, 221] on div "Difficulty viewing your box folder? You can also access your account directly o…" at bounding box center [571, 270] width 811 height 378
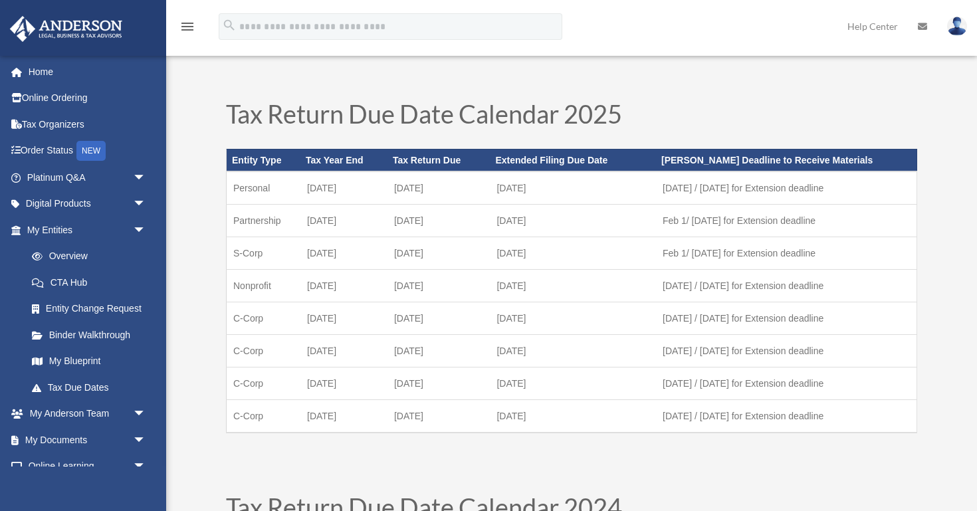
click at [571, 197] on td "[DATE]" at bounding box center [573, 188] width 166 height 33
drag, startPoint x: 543, startPoint y: 188, endPoint x: 509, endPoint y: 188, distance: 34.6
click at [509, 188] on td "[DATE]" at bounding box center [573, 188] width 166 height 33
click at [566, 256] on td "[DATE]" at bounding box center [573, 253] width 166 height 33
drag, startPoint x: 558, startPoint y: 251, endPoint x: 496, endPoint y: 252, distance: 62.5
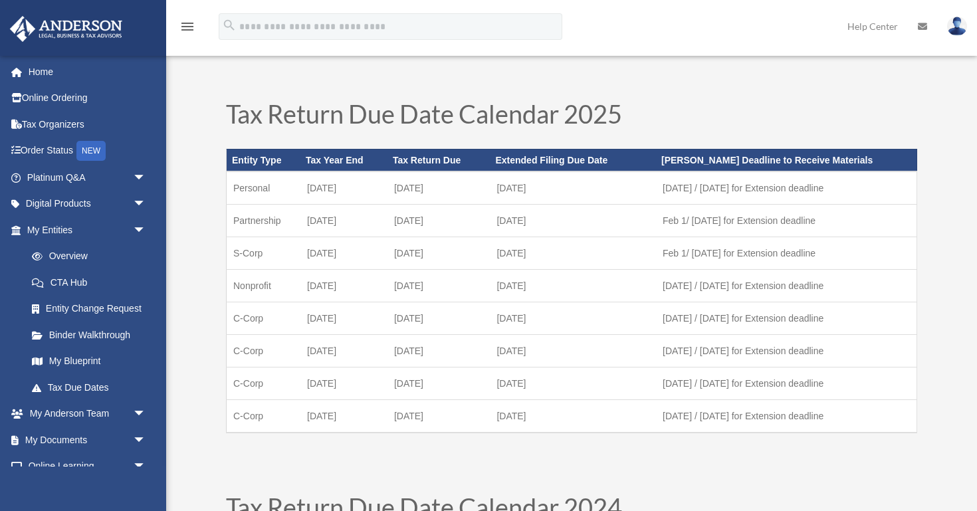
click at [496, 252] on td "[DATE]" at bounding box center [573, 253] width 166 height 33
click at [475, 228] on td "[DATE]" at bounding box center [439, 221] width 103 height 33
